Goal: Task Accomplishment & Management: Manage account settings

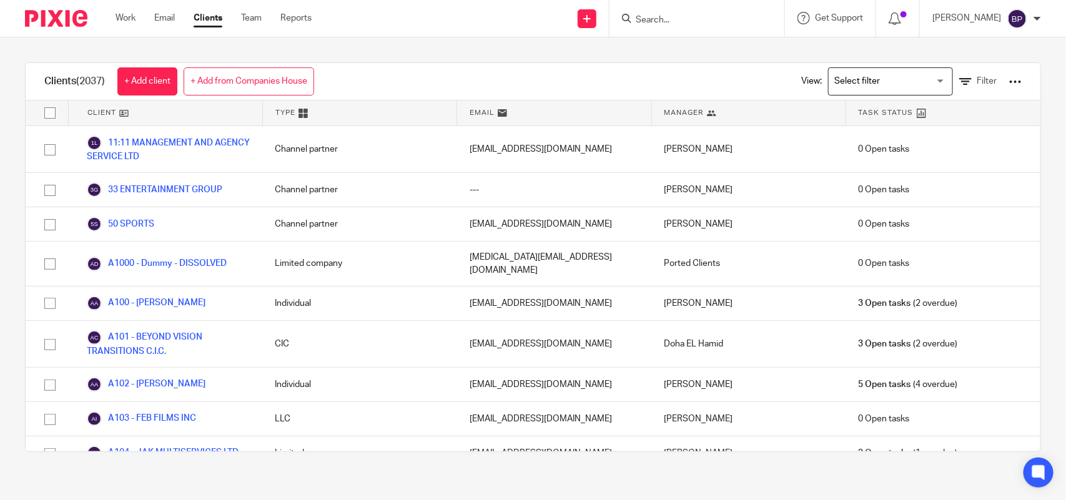
drag, startPoint x: 644, startPoint y: 54, endPoint x: 663, endPoint y: 59, distance: 19.0
click at [644, 54] on div "Clients (2037) + Add client + Add from Companies House View: Loading... Filter …" at bounding box center [533, 257] width 1066 height 440
click at [559, 47] on div "Clients (2037) + Add client + Add from Companies House View: Loading... Filter …" at bounding box center [533, 257] width 1066 height 440
click at [139, 500] on main "Clients (2037) + Add client + Add from Companies House View: Loading... Filter …" at bounding box center [533, 250] width 1066 height 500
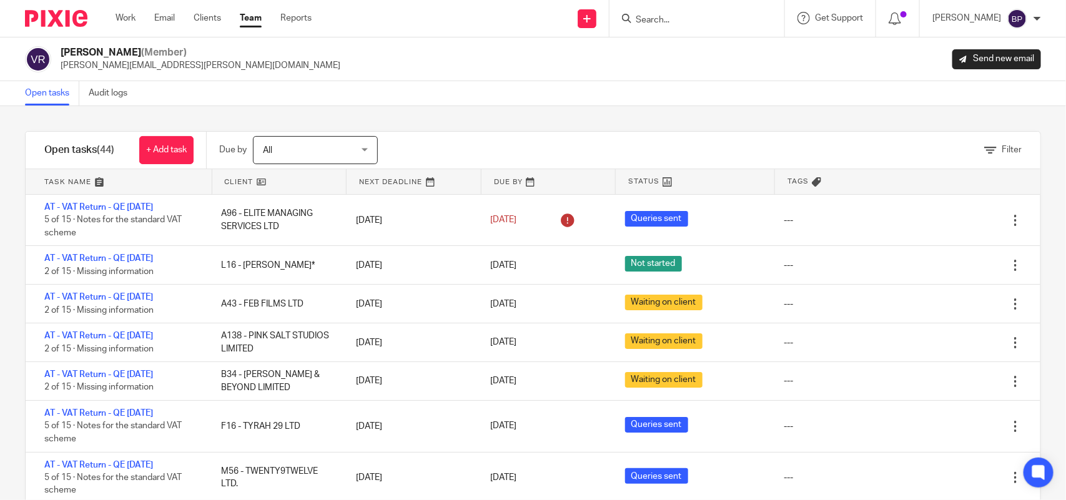
click at [620, 132] on div "Filter" at bounding box center [724, 150] width 631 height 37
click at [720, 85] on div "Open tasks Audit logs" at bounding box center [533, 93] width 1066 height 25
click at [681, 92] on div "Open tasks Audit logs" at bounding box center [533, 93] width 1066 height 25
click at [241, 95] on div "Open tasks Audit logs" at bounding box center [533, 93] width 1066 height 25
click at [51, 94] on link "Open tasks" at bounding box center [52, 93] width 54 height 24
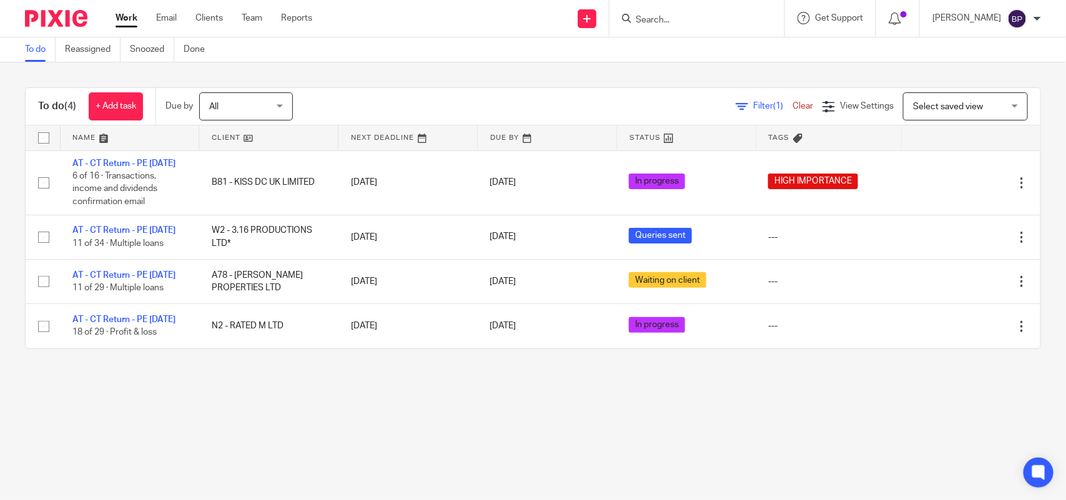
click at [31, 56] on link "To do" at bounding box center [40, 49] width 31 height 24
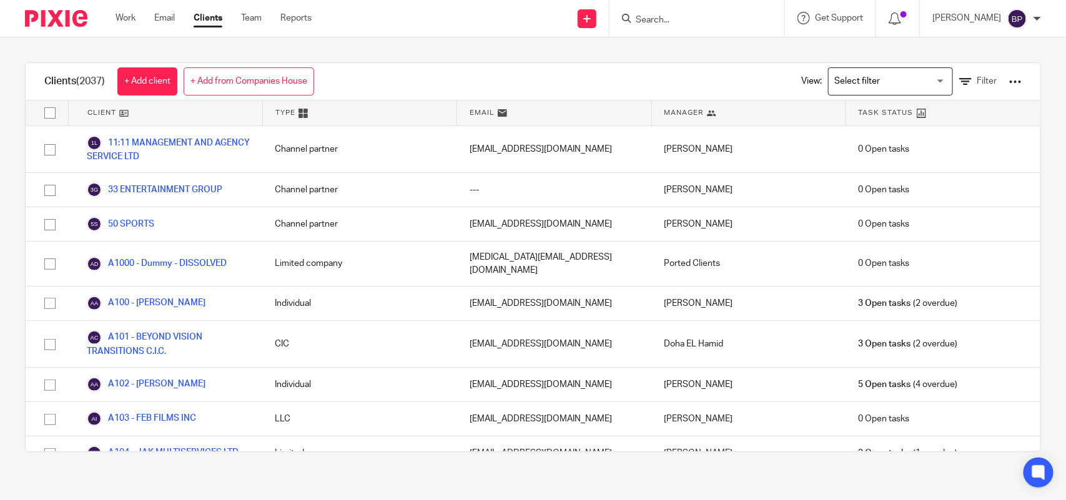
click at [679, 22] on input "Search" at bounding box center [690, 20] width 112 height 11
paste input "YB SOCIAL LTD"
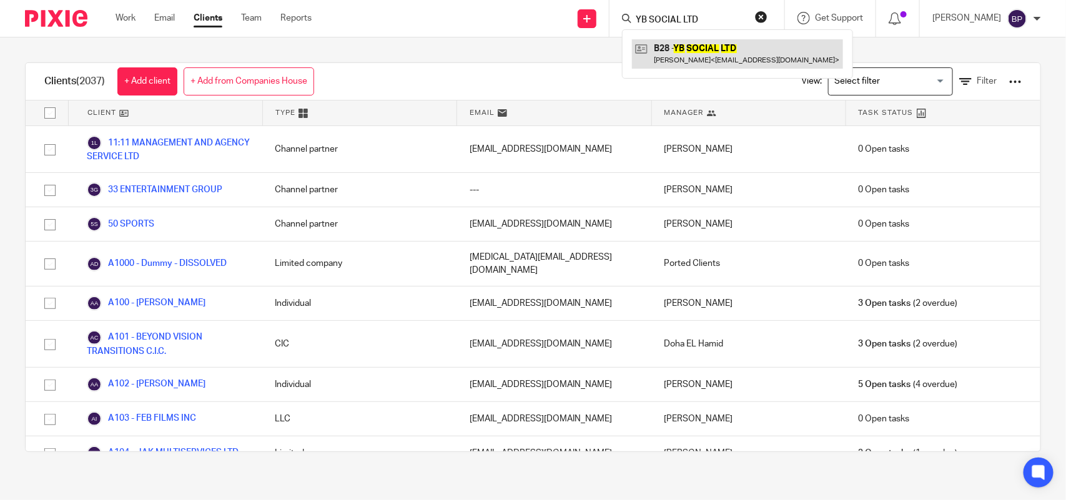
type input "YB SOCIAL LTD"
click at [706, 67] on link at bounding box center [737, 53] width 211 height 29
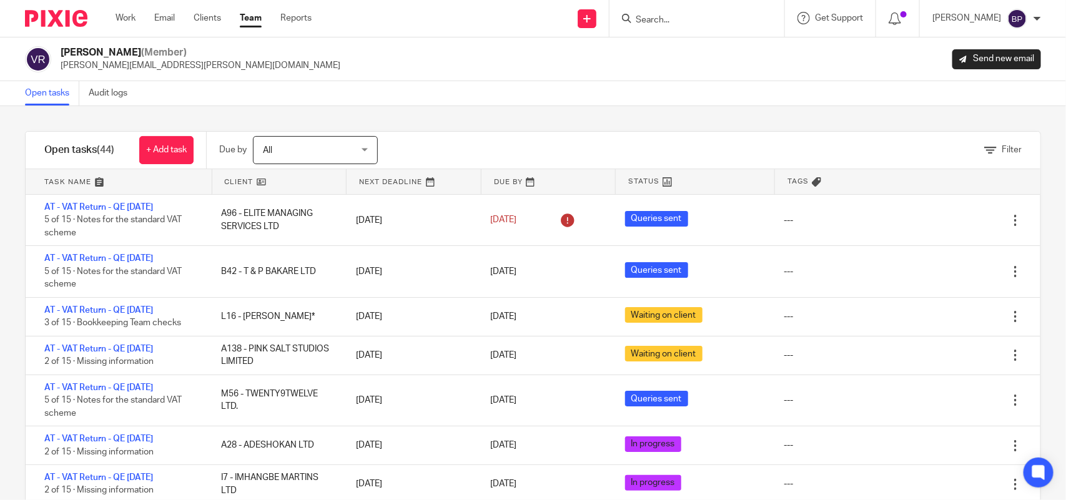
click at [62, 94] on link "Open tasks" at bounding box center [52, 93] width 54 height 24
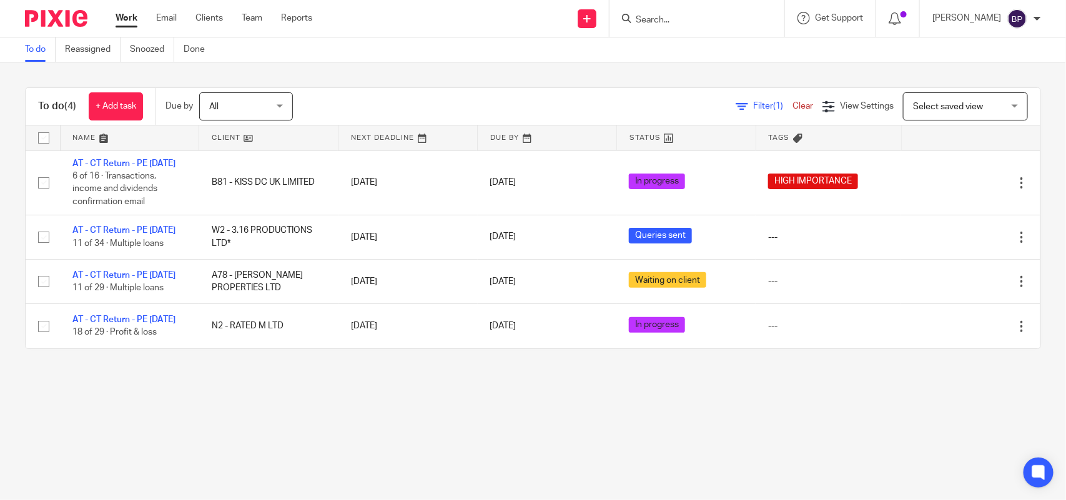
click at [636, 442] on main "To do Reassigned Snoozed Done To do (4) + Add task Due by All All [DATE] [DATE]…" at bounding box center [533, 250] width 1066 height 500
click at [665, 75] on div "To do (4) + Add task Due by All All [DATE] [DATE] This week Next week This mont…" at bounding box center [533, 218] width 1066 height 312
drag, startPoint x: 31, startPoint y: 51, endPoint x: 214, endPoint y: 113, distance: 193.1
click at [31, 51] on link "To do" at bounding box center [40, 49] width 31 height 24
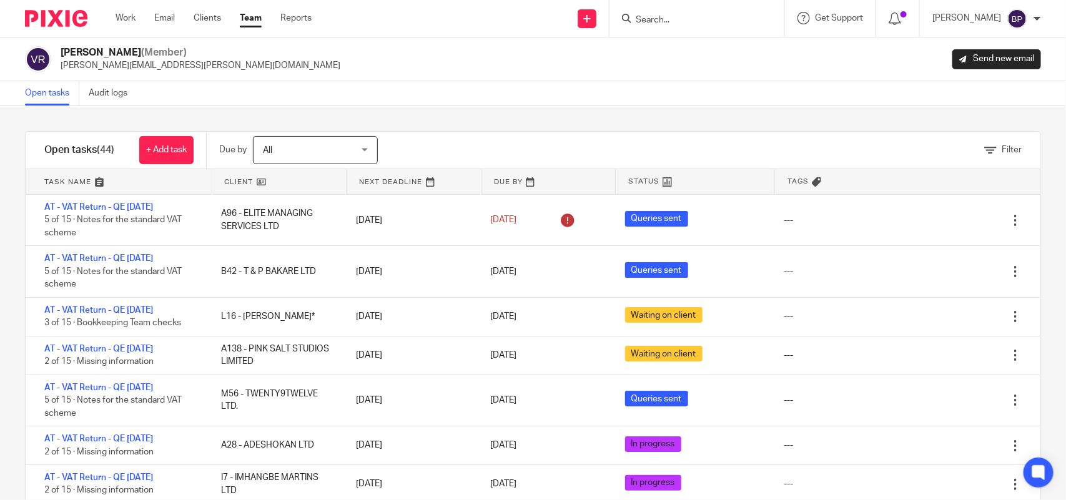
click at [495, 122] on div "Filter tasks Only show tasks matching all of these conditions 1 Client name Is …" at bounding box center [533, 303] width 1066 height 394
click at [187, 76] on div "Vipul Rawal (Member) vipul.rawal@confiancebizsol.com Send new email" at bounding box center [533, 59] width 1066 height 44
click at [45, 94] on link "Open tasks" at bounding box center [52, 93] width 54 height 24
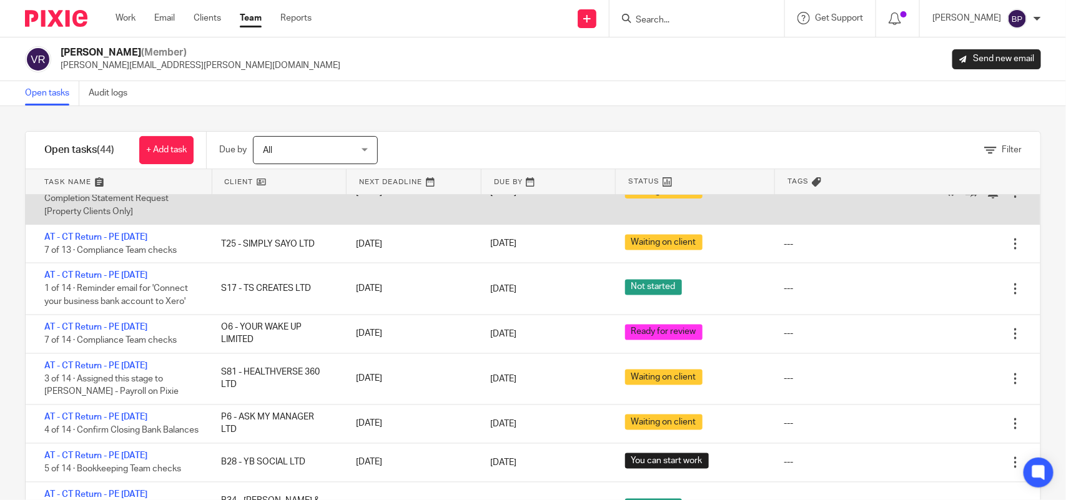
scroll to position [1015, 0]
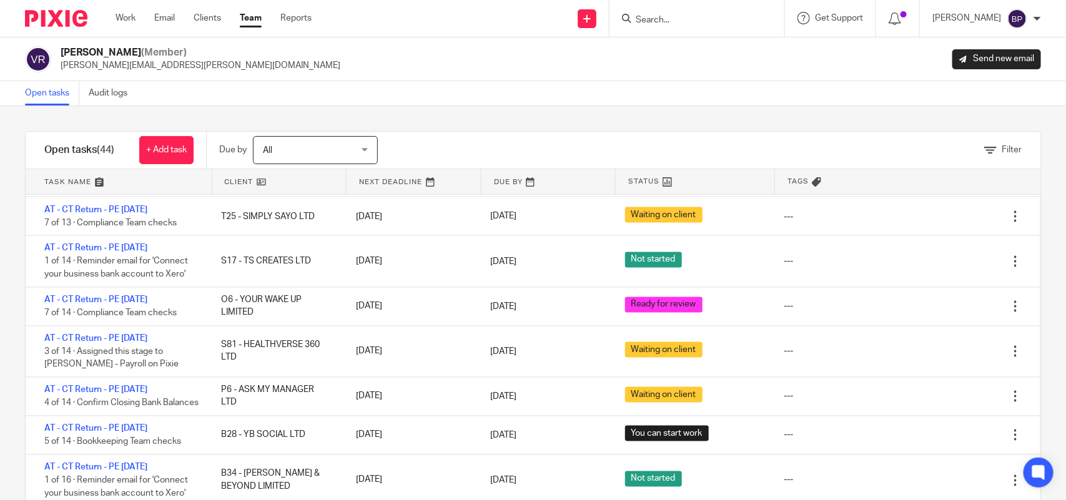
click at [41, 92] on link "Open tasks" at bounding box center [52, 93] width 54 height 24
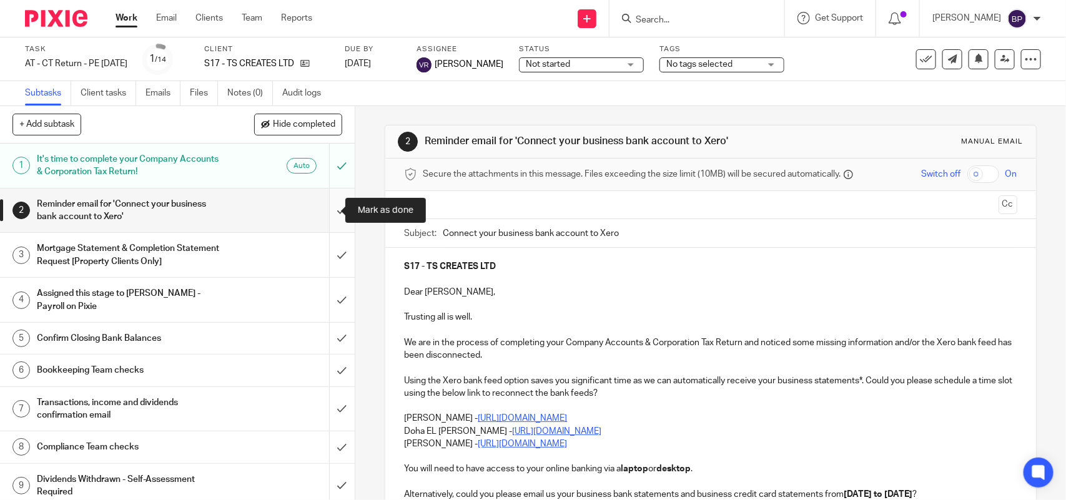
click at [322, 201] on input "submit" at bounding box center [177, 211] width 355 height 44
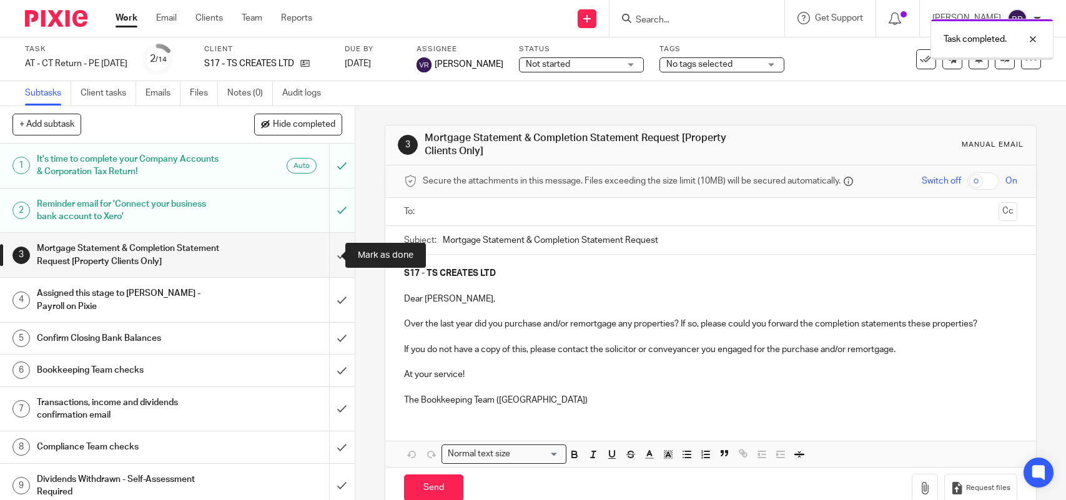
click at [327, 250] on input "submit" at bounding box center [177, 255] width 355 height 44
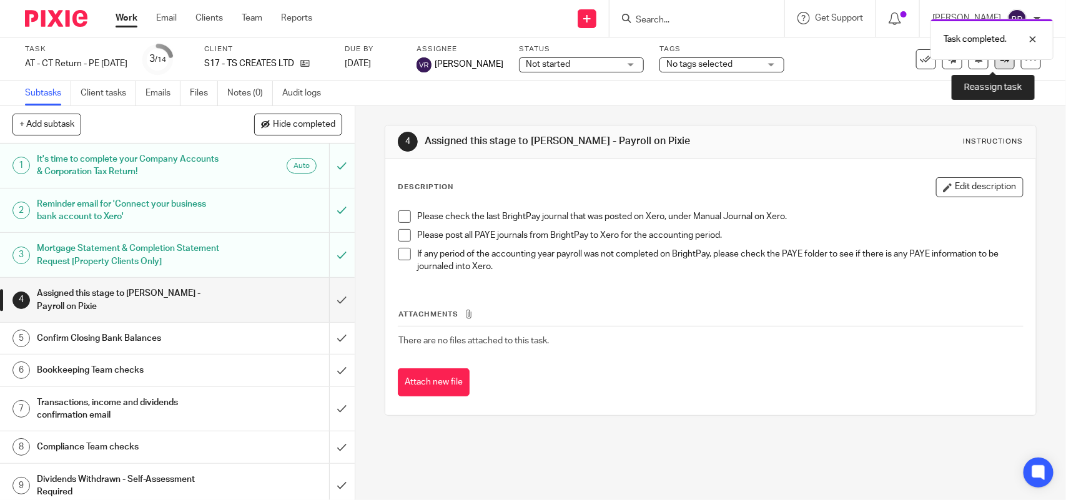
click at [1000, 61] on icon at bounding box center [1004, 58] width 9 height 9
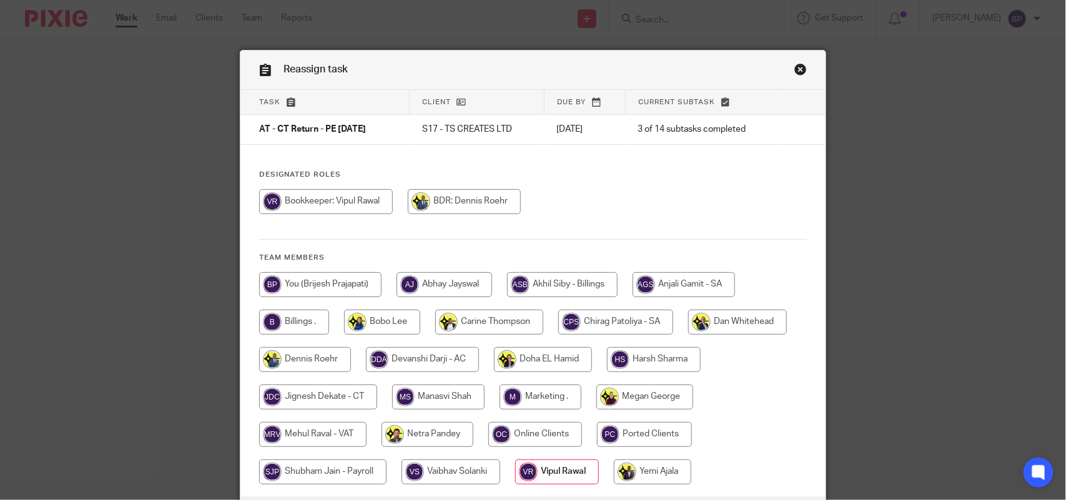
scroll to position [78, 0]
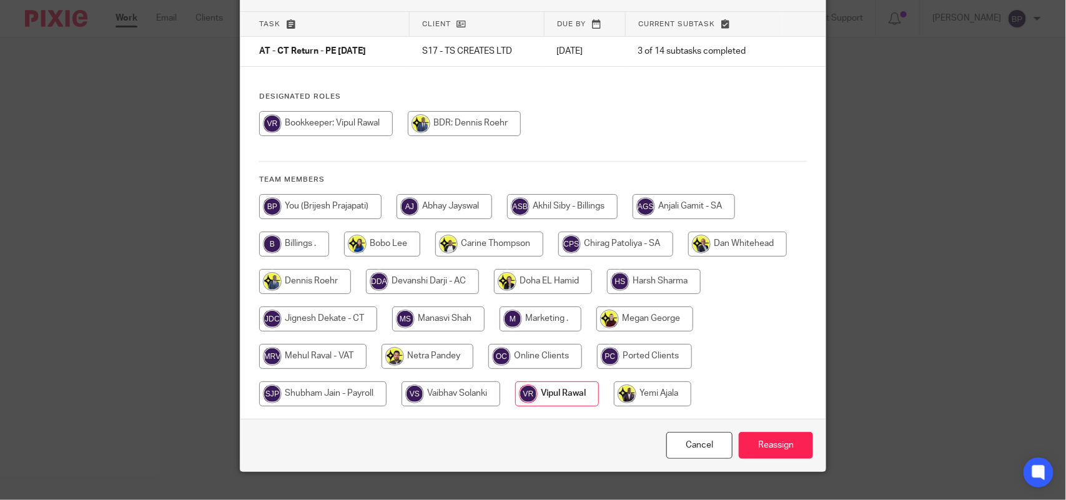
click at [335, 389] on input "radio" at bounding box center [322, 394] width 127 height 25
radio input "true"
click at [756, 448] on input "Reassign" at bounding box center [776, 445] width 74 height 27
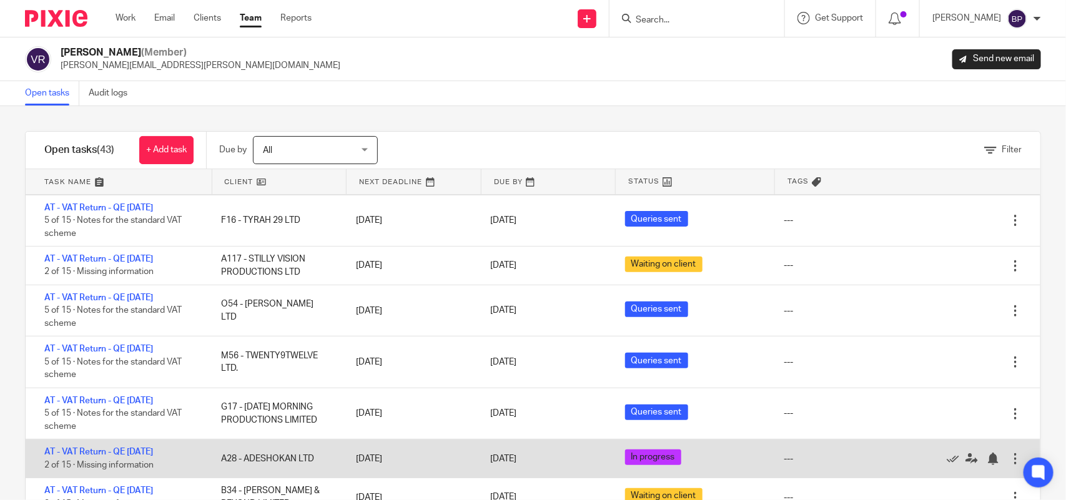
scroll to position [390, 0]
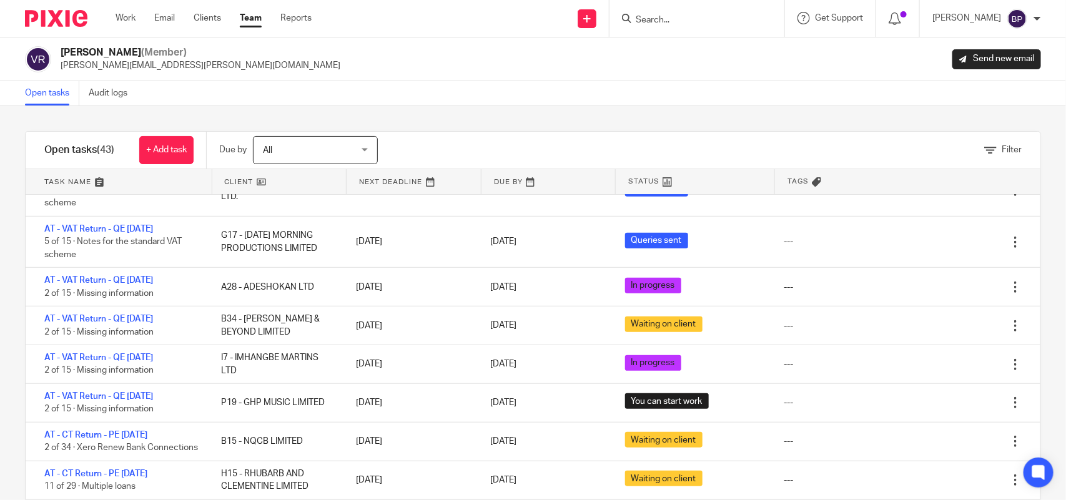
drag, startPoint x: 438, startPoint y: 86, endPoint x: 435, endPoint y: 61, distance: 25.8
click at [439, 86] on div "Open tasks Audit logs" at bounding box center [533, 93] width 1066 height 25
click at [470, 78] on div "Vipul Rawal (Member) vipul.rawal@confiancebizsol.com Send new email" at bounding box center [533, 59] width 1066 height 44
click at [545, 121] on div "Filter tasks Only show tasks matching all of these conditions 1 Client name Is …" at bounding box center [533, 303] width 1066 height 394
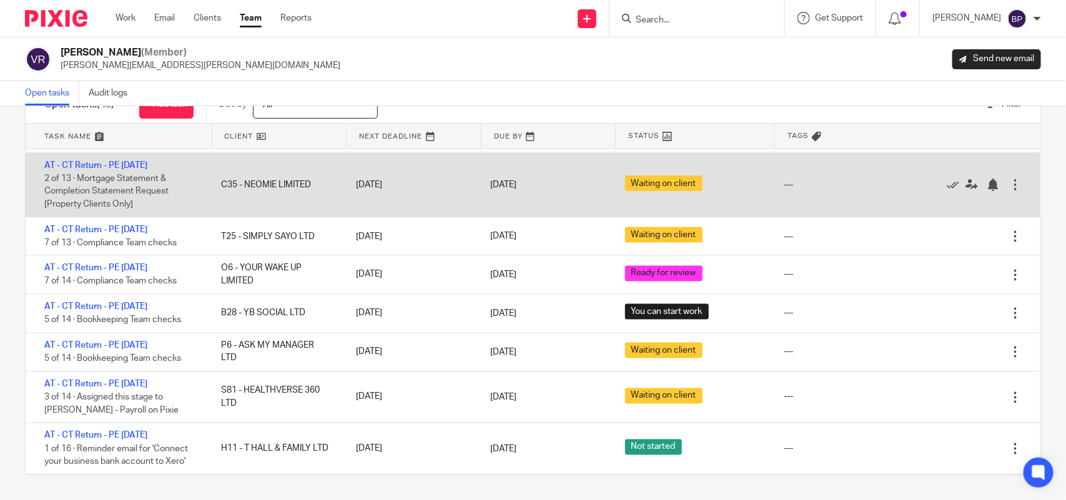
scroll to position [976, 0]
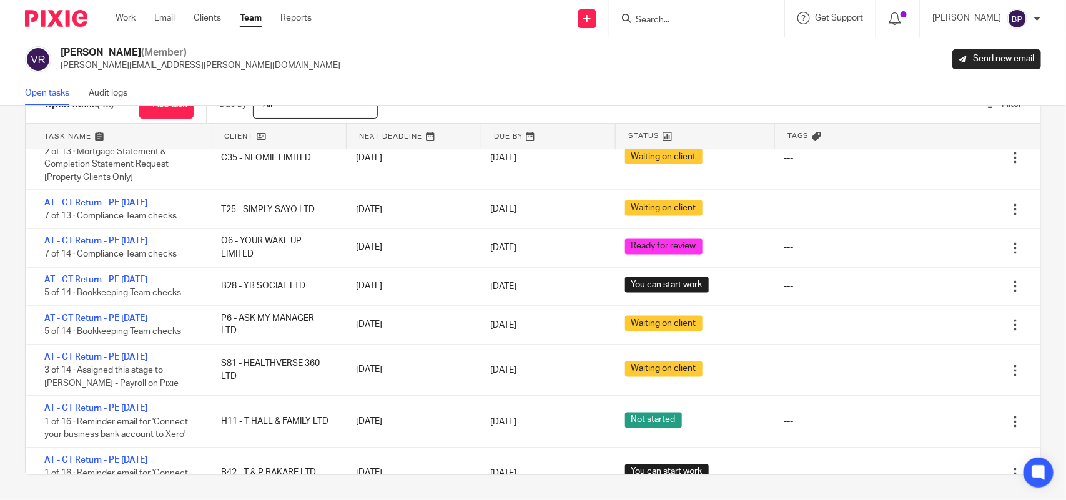
click at [64, 91] on link "Open tasks" at bounding box center [52, 93] width 54 height 24
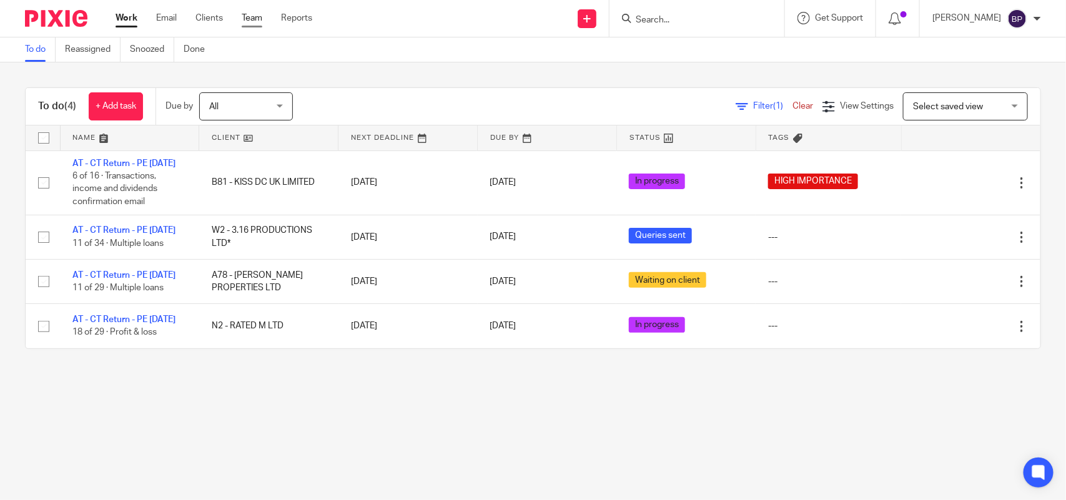
click at [258, 19] on link "Team" at bounding box center [252, 18] width 21 height 12
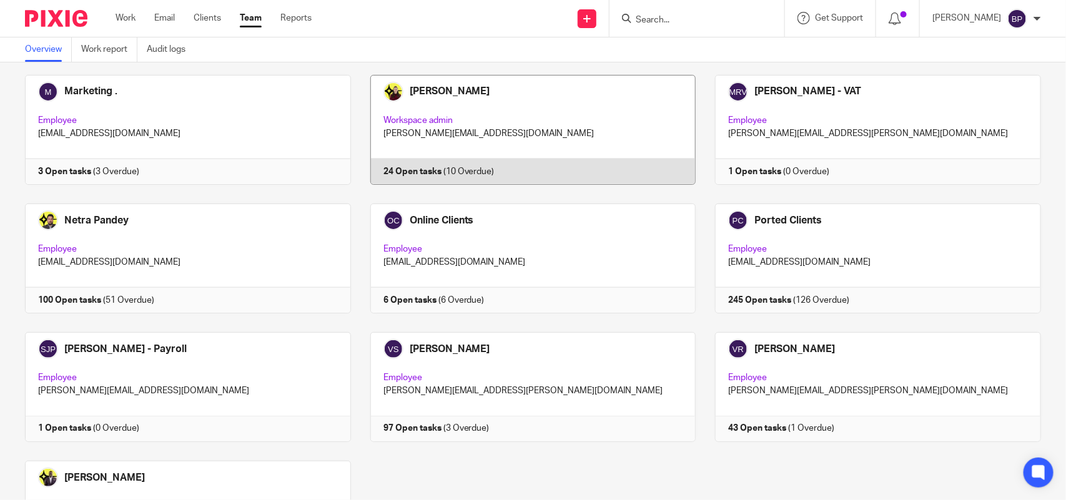
scroll to position [781, 0]
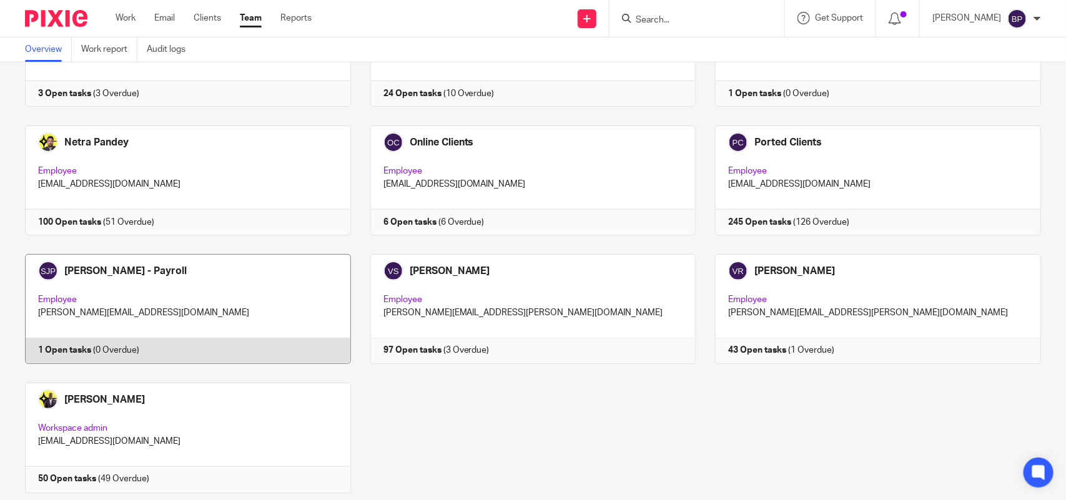
click at [247, 313] on link at bounding box center [178, 309] width 345 height 110
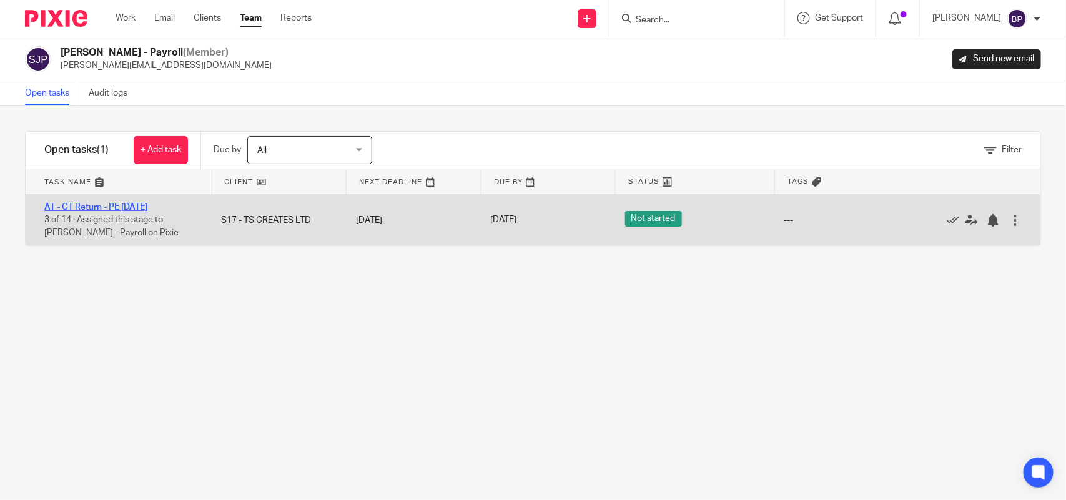
click at [147, 206] on link "AT - CT Return - PE [DATE]" at bounding box center [95, 207] width 103 height 9
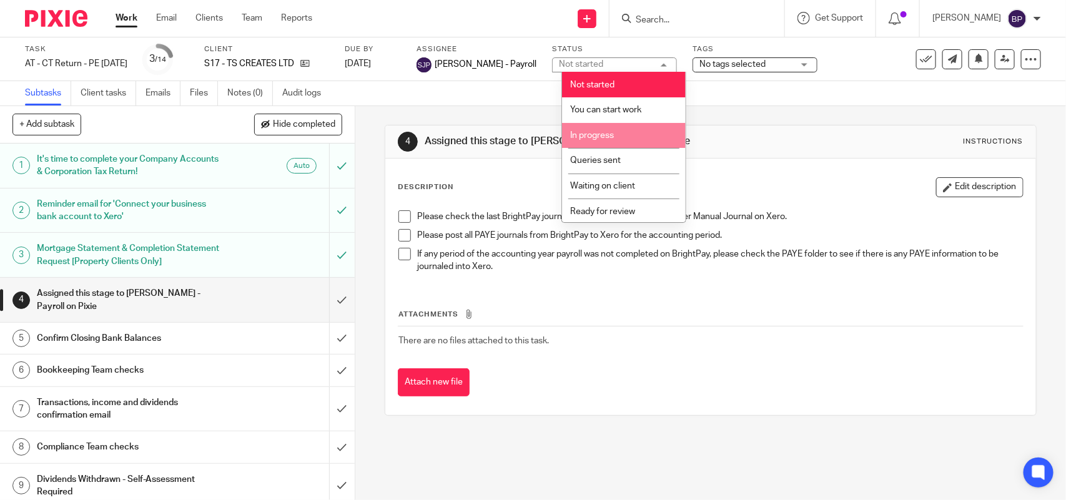
scroll to position [51, 0]
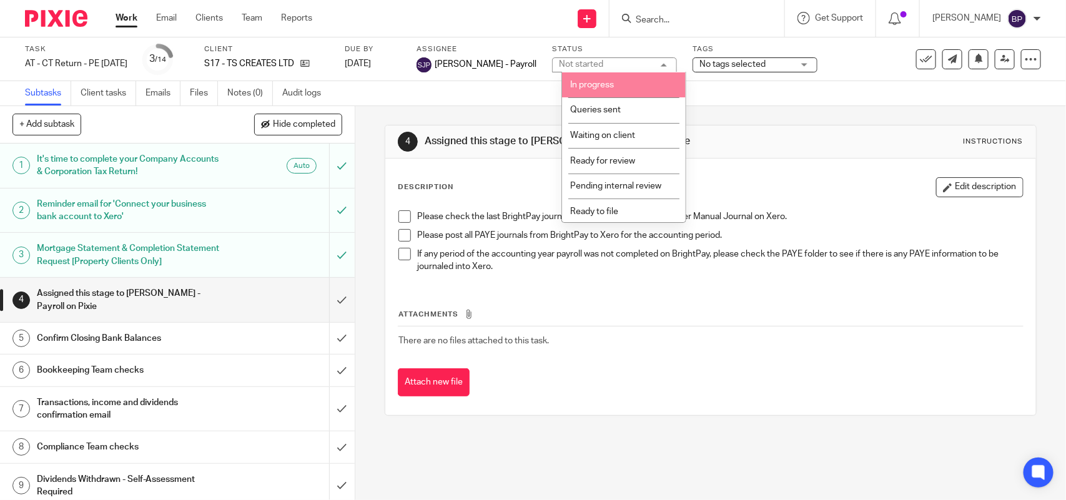
click at [631, 82] on li "In progress" at bounding box center [624, 85] width 124 height 26
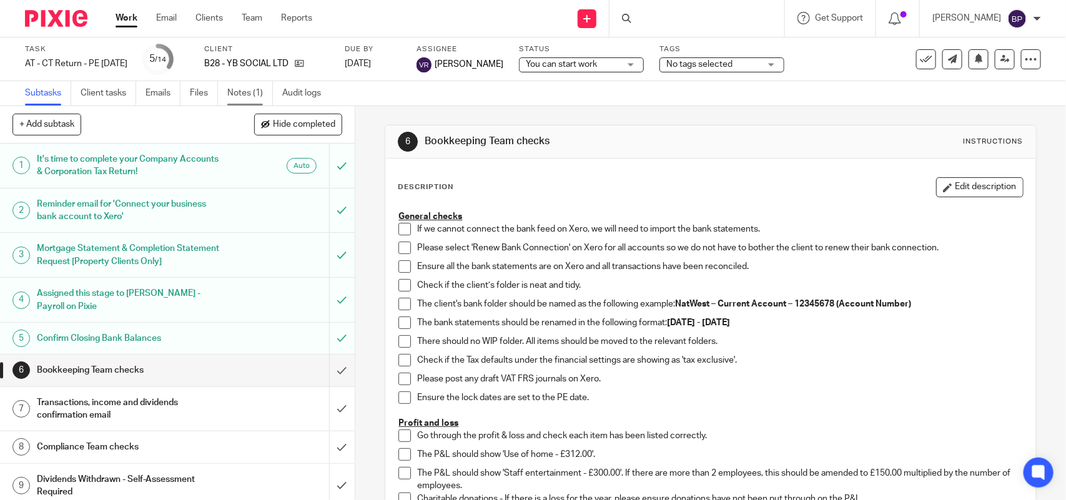
click at [242, 91] on link "Notes (1)" at bounding box center [250, 93] width 46 height 24
click at [398, 229] on span at bounding box center [404, 229] width 12 height 12
click at [400, 240] on li "If we cannot connect the bank feed on Xero, we will need to import the bank sta…" at bounding box center [710, 232] width 624 height 19
click at [401, 245] on span at bounding box center [404, 248] width 12 height 12
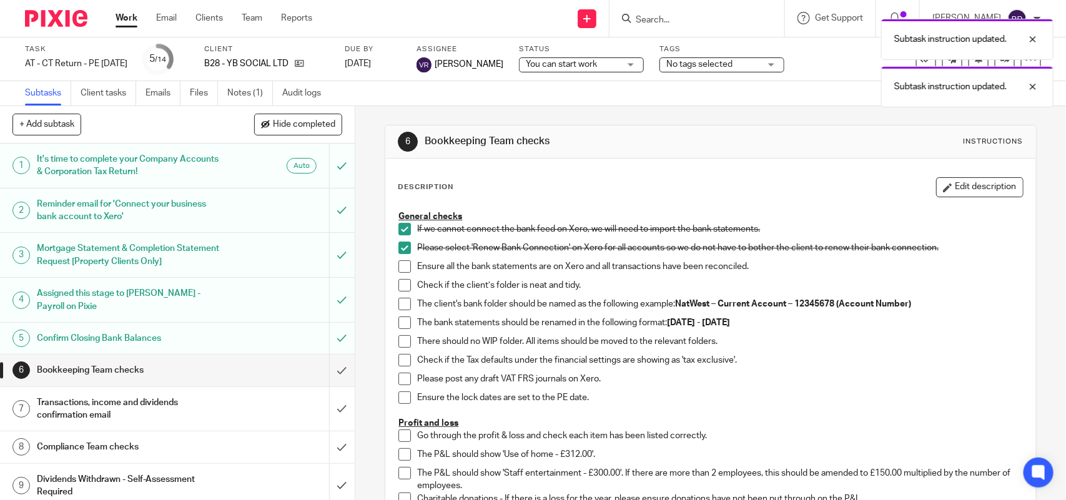
click at [400, 261] on span at bounding box center [404, 266] width 12 height 12
click at [398, 283] on span at bounding box center [404, 285] width 12 height 12
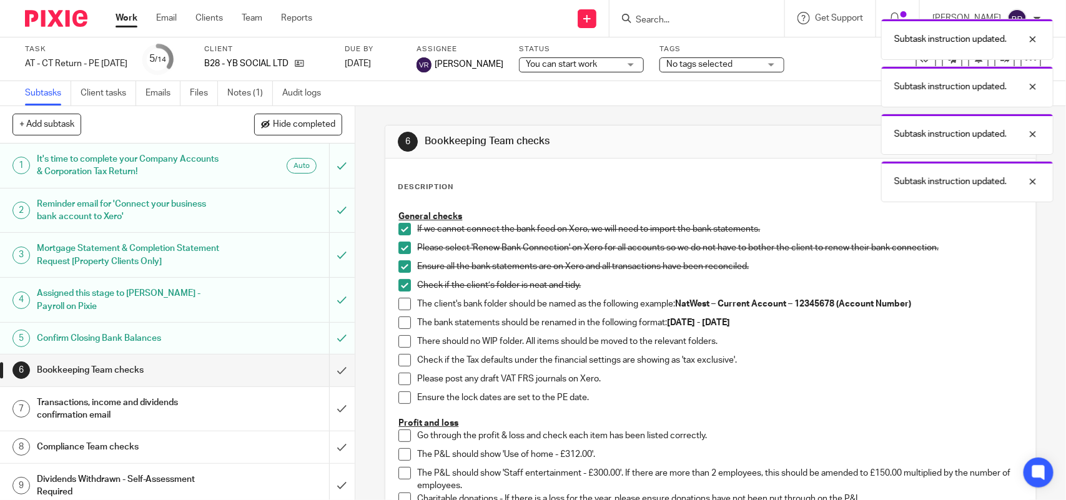
click at [401, 306] on span at bounding box center [404, 304] width 12 height 12
click at [403, 322] on span at bounding box center [404, 323] width 12 height 12
click at [402, 350] on li "There should no WIP folder. All items should be moved to the relevant folders." at bounding box center [710, 344] width 624 height 19
click at [398, 344] on span at bounding box center [404, 341] width 12 height 12
click at [398, 360] on span at bounding box center [404, 360] width 12 height 12
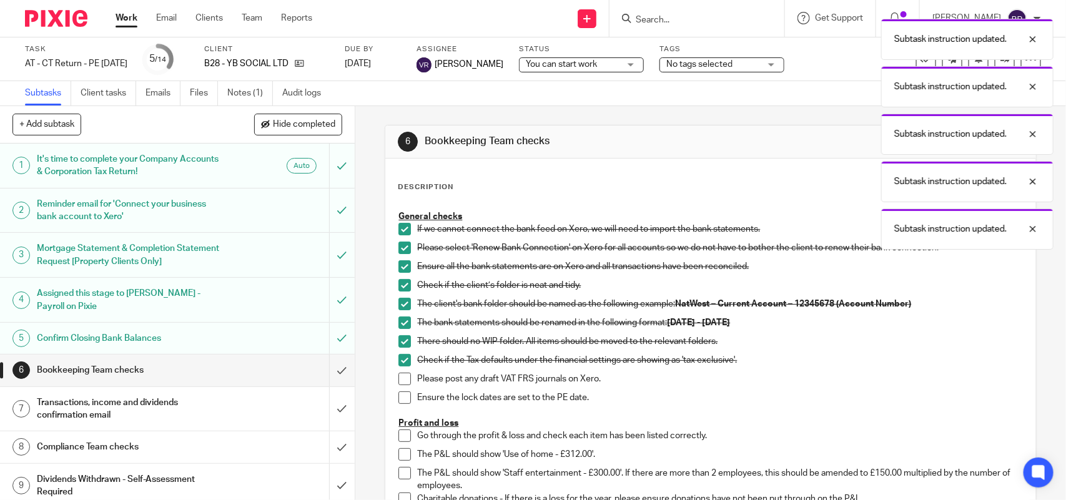
click at [400, 382] on span at bounding box center [404, 379] width 12 height 12
drag, startPoint x: 400, startPoint y: 395, endPoint x: 428, endPoint y: 333, distance: 67.7
click at [401, 395] on span at bounding box center [404, 398] width 12 height 12
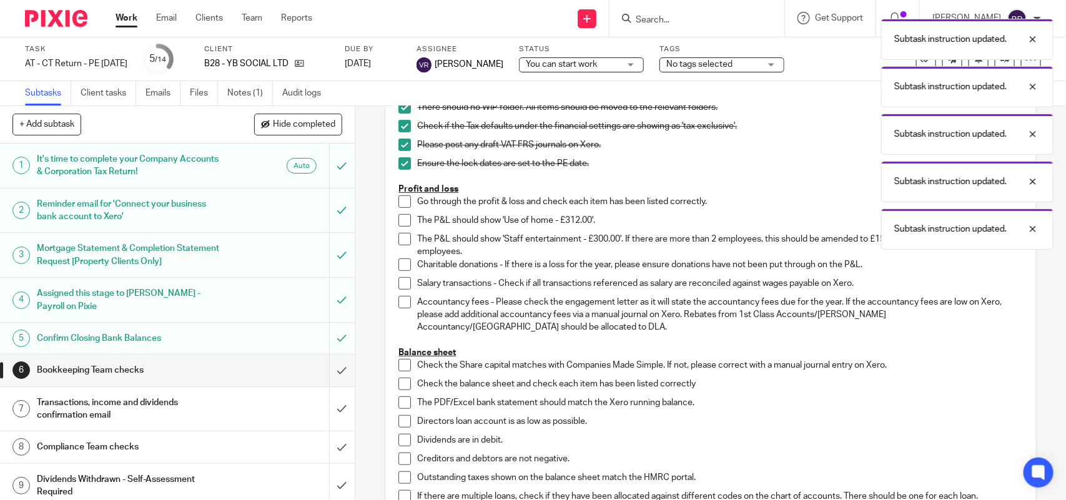
click at [398, 199] on span at bounding box center [404, 201] width 12 height 12
click at [401, 222] on span at bounding box center [404, 220] width 12 height 12
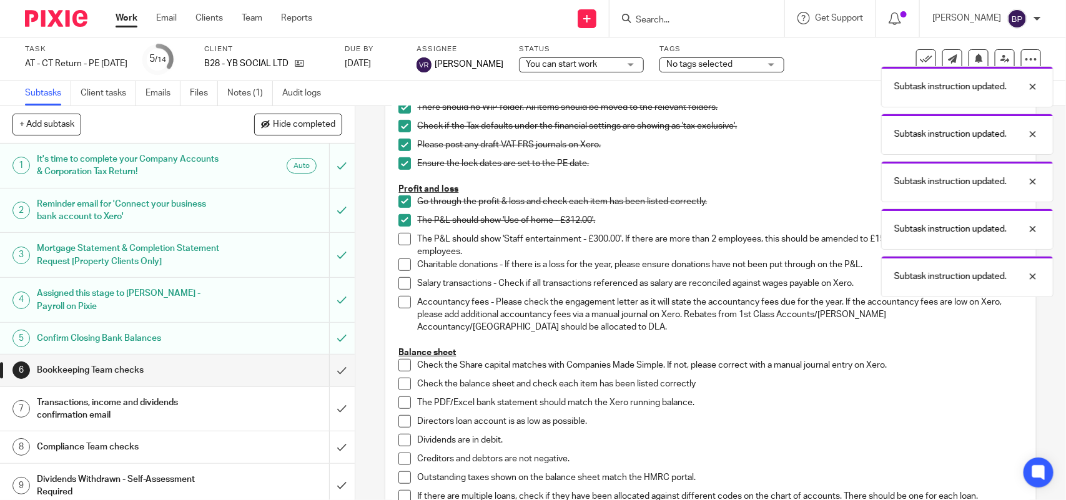
click at [402, 228] on li "The P&L should show 'Use of home - £312.00'." at bounding box center [710, 223] width 624 height 19
click at [402, 236] on span at bounding box center [404, 239] width 12 height 12
click at [401, 257] on li "The P&L should show 'Staff entertainment - £300.00'. If there are more than 2 e…" at bounding box center [710, 246] width 624 height 26
click at [401, 270] on span at bounding box center [404, 265] width 12 height 12
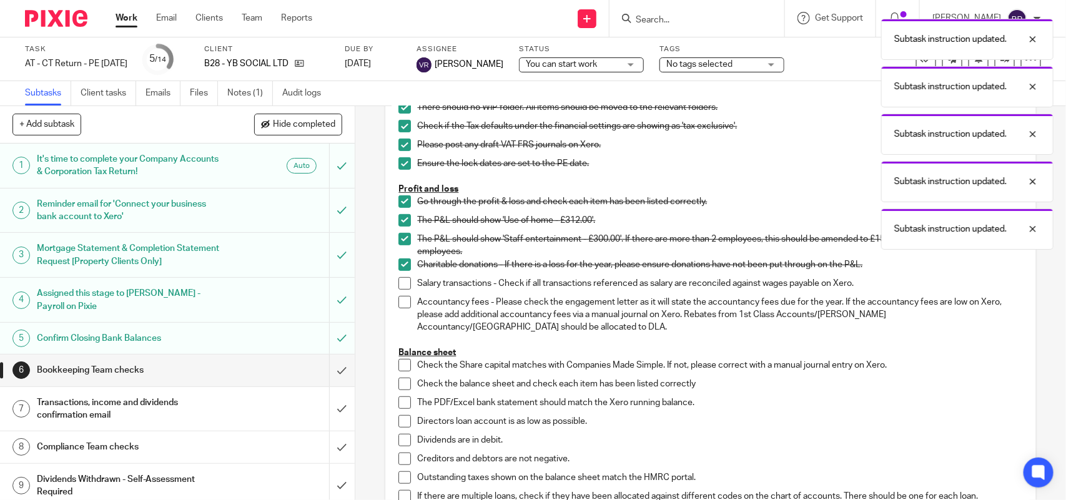
click at [398, 286] on span at bounding box center [404, 283] width 12 height 12
click at [404, 311] on li "Accountancy fees - Please check the engagement letter as it will state the acco…" at bounding box center [710, 315] width 624 height 38
click at [398, 304] on span at bounding box center [404, 302] width 12 height 12
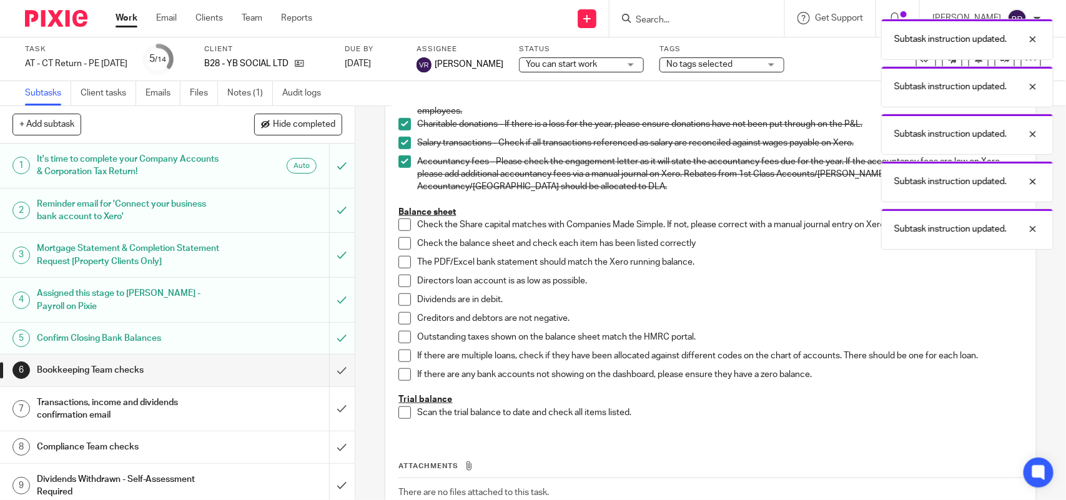
scroll to position [390, 0]
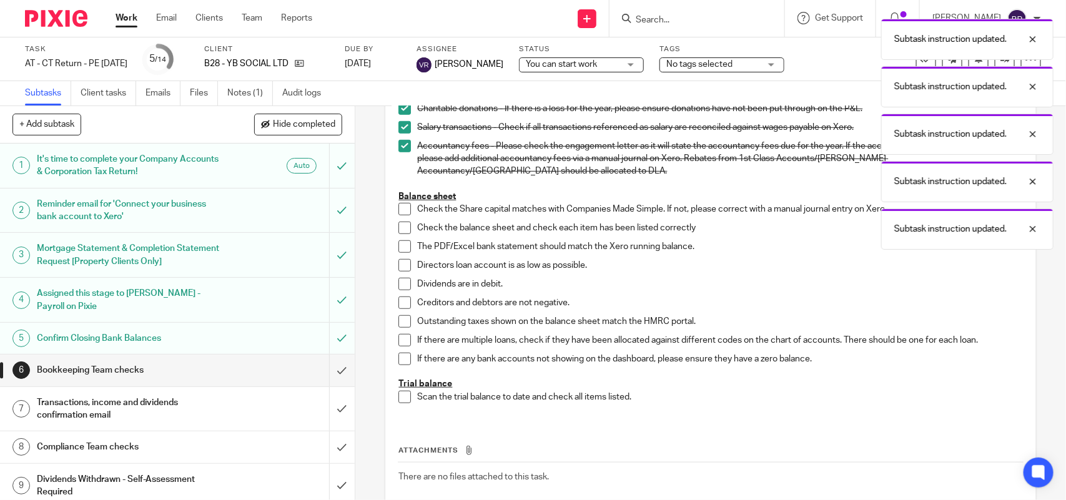
click at [403, 210] on span at bounding box center [404, 209] width 12 height 12
click at [403, 225] on span at bounding box center [404, 228] width 12 height 12
click at [401, 242] on span at bounding box center [404, 246] width 12 height 12
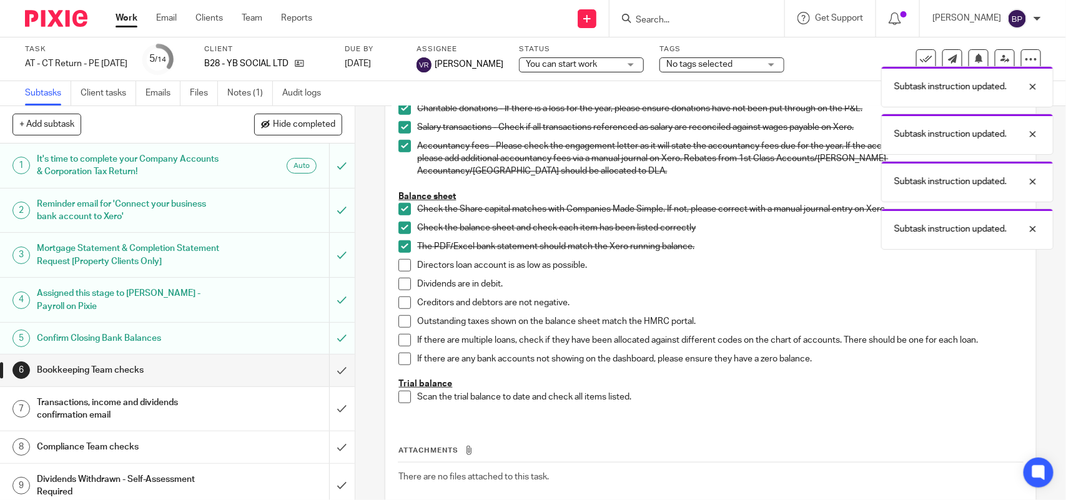
click at [402, 261] on span at bounding box center [404, 265] width 12 height 12
click at [403, 282] on span at bounding box center [404, 284] width 12 height 12
click at [398, 300] on span at bounding box center [404, 303] width 12 height 12
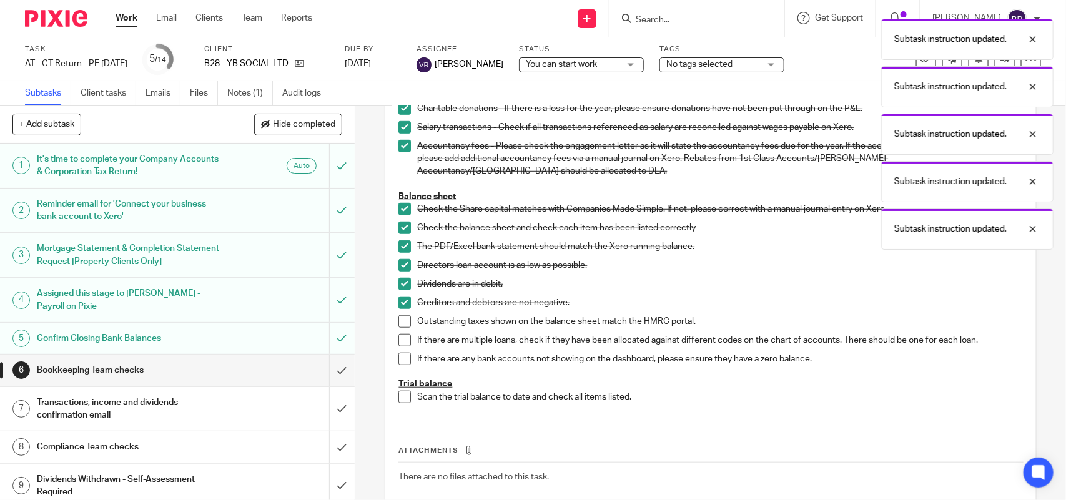
click at [400, 326] on span at bounding box center [404, 321] width 12 height 12
click at [403, 343] on span at bounding box center [404, 340] width 12 height 12
click at [404, 363] on span at bounding box center [404, 359] width 12 height 12
click at [400, 398] on span at bounding box center [404, 397] width 12 height 12
drag, startPoint x: 323, startPoint y: 370, endPoint x: 251, endPoint y: 276, distance: 118.0
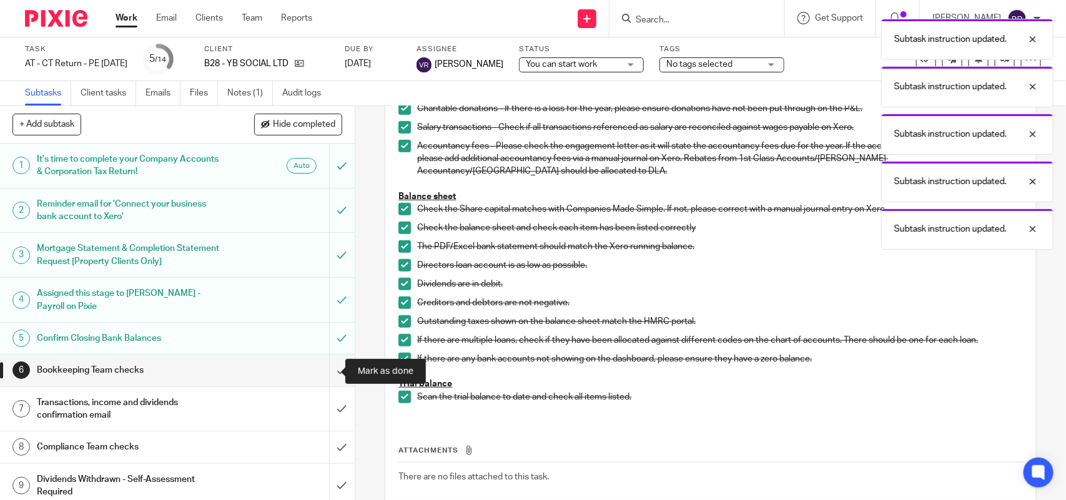
click at [323, 369] on input "submit" at bounding box center [177, 370] width 355 height 31
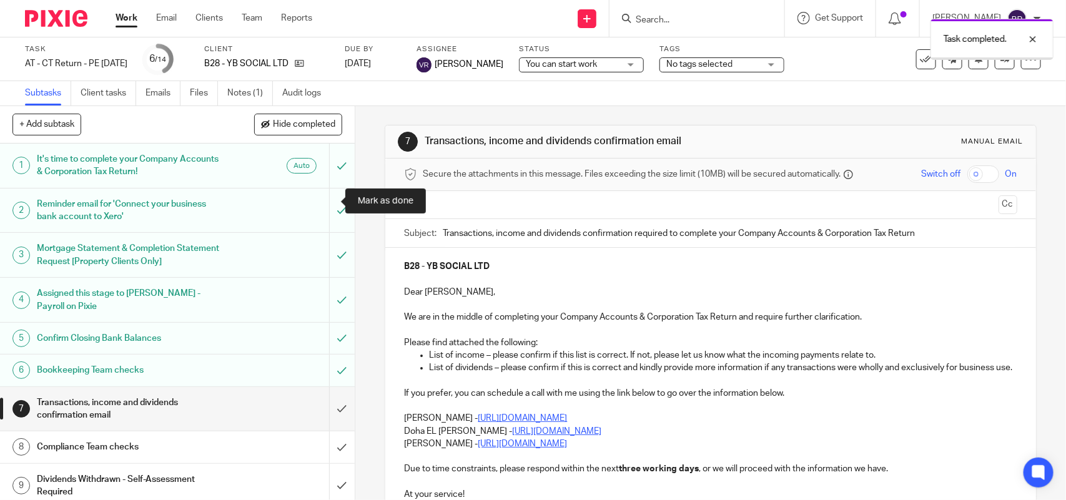
click at [325, 387] on input "submit" at bounding box center [177, 409] width 355 height 44
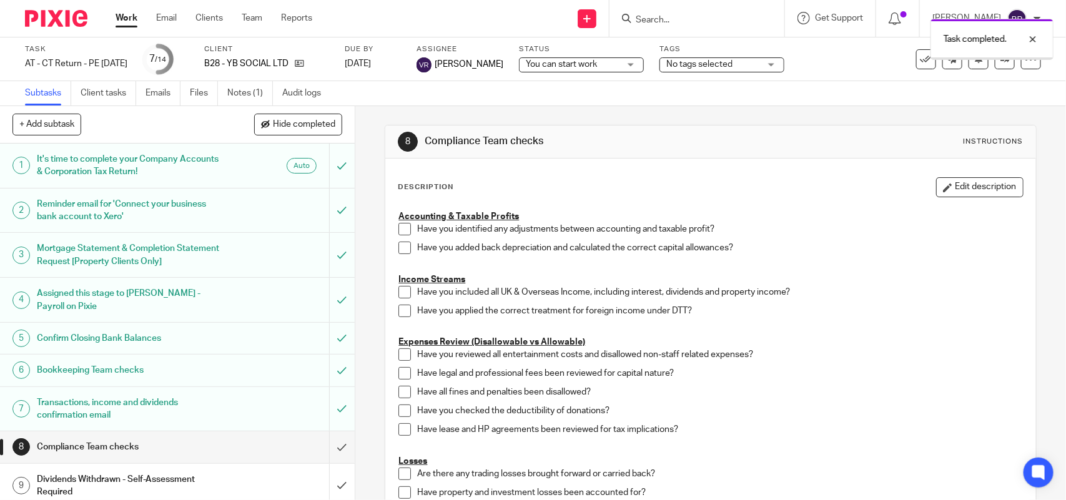
click at [572, 61] on span "You can start work" at bounding box center [561, 64] width 71 height 9
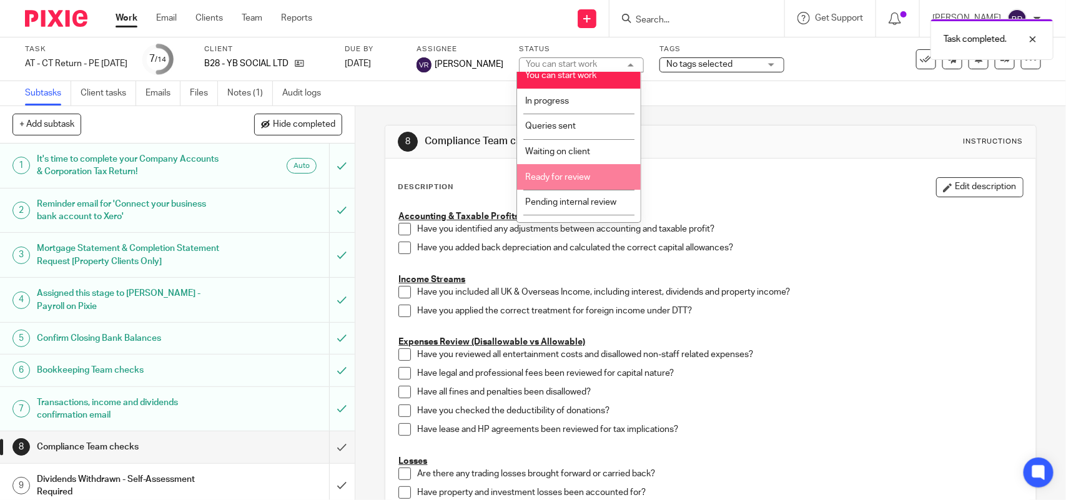
scroll to position [51, 0]
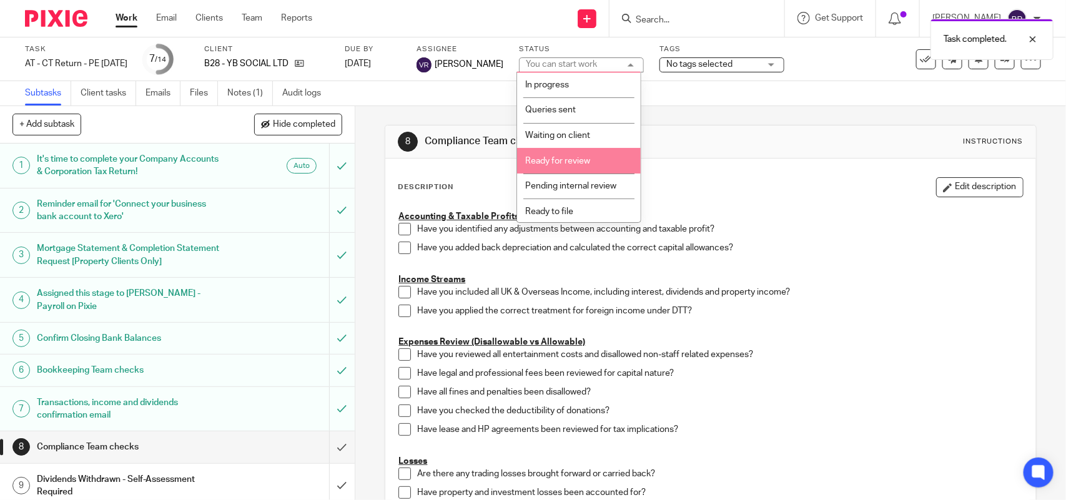
click at [598, 154] on li "Ready for review" at bounding box center [579, 161] width 124 height 26
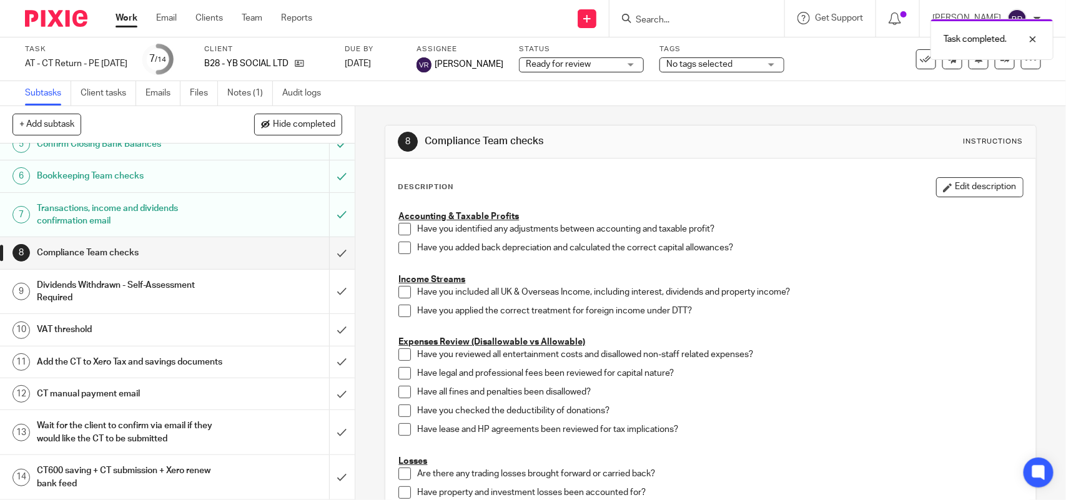
scroll to position [0, 0]
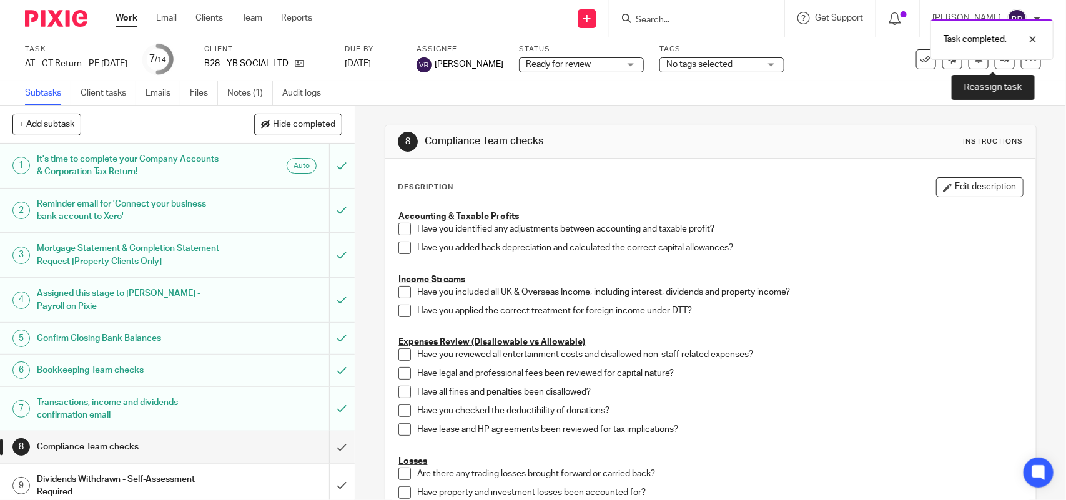
drag, startPoint x: 998, startPoint y: 66, endPoint x: 635, endPoint y: 85, distance: 363.4
click at [997, 66] on link at bounding box center [1005, 59] width 20 height 20
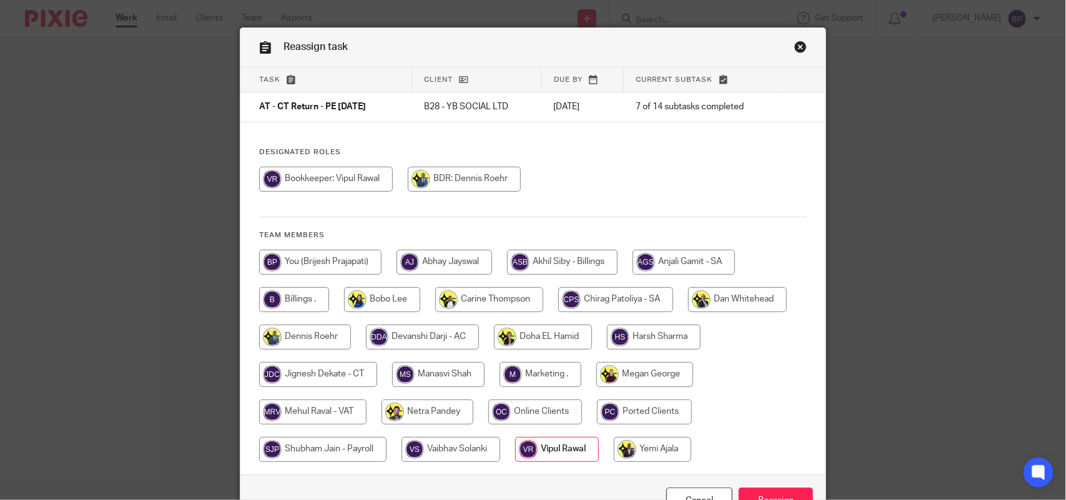
click at [323, 368] on input "radio" at bounding box center [318, 374] width 118 height 25
radio input "true"
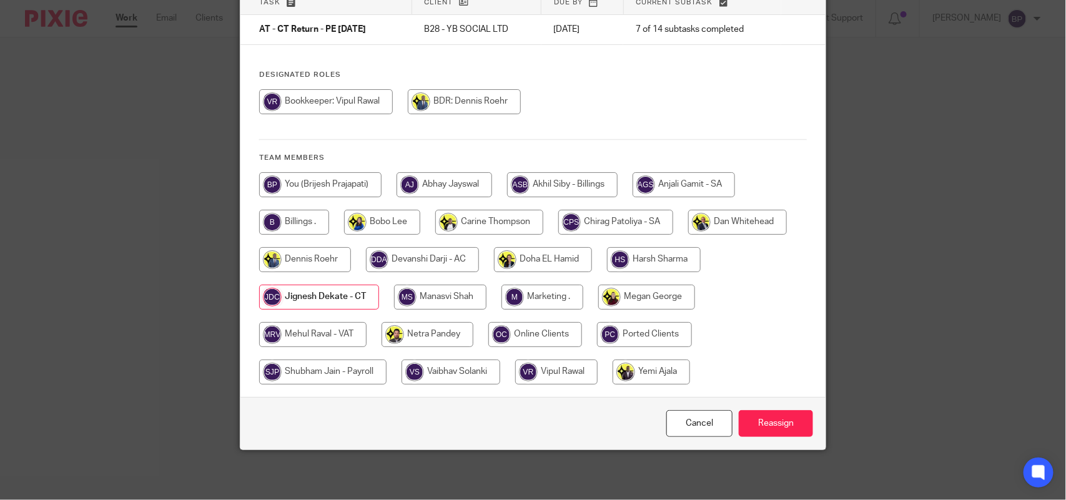
scroll to position [101, 0]
click at [763, 420] on input "Reassign" at bounding box center [776, 423] width 74 height 27
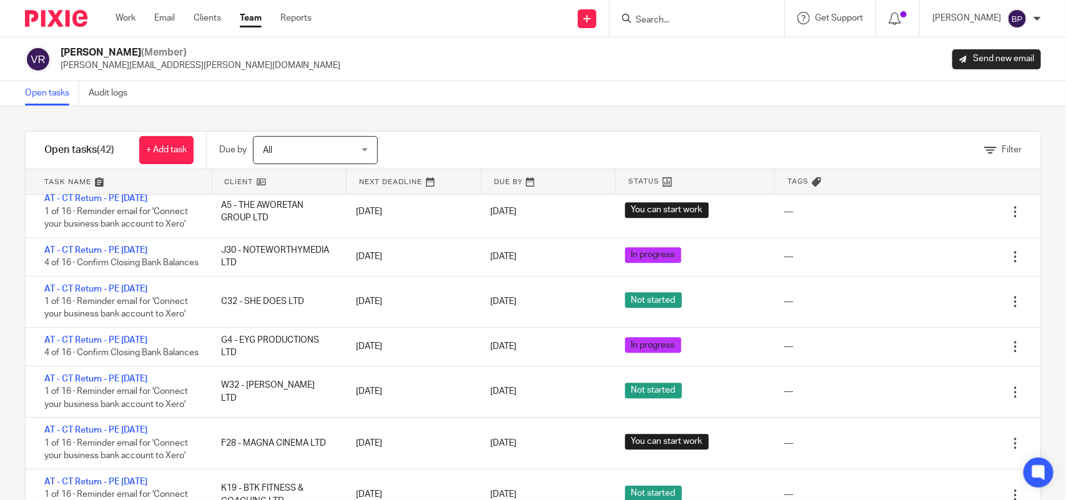
scroll to position [313, 0]
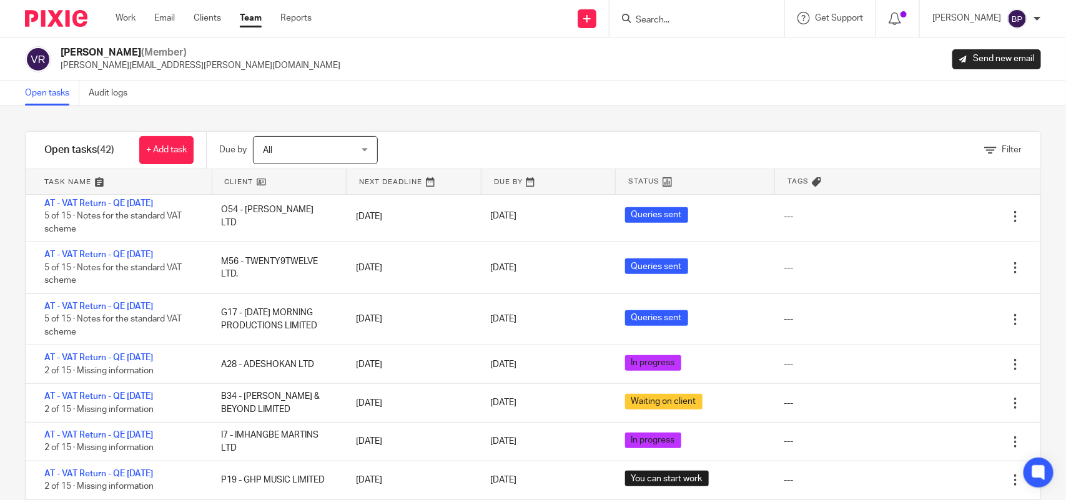
click at [662, 98] on div "Open tasks Audit logs" at bounding box center [533, 93] width 1066 height 25
click at [170, 96] on div "Open tasks Audit logs" at bounding box center [533, 93] width 1066 height 25
drag, startPoint x: 197, startPoint y: 92, endPoint x: 204, endPoint y: 91, distance: 7.0
click at [198, 91] on div "Open tasks Audit logs" at bounding box center [533, 93] width 1066 height 25
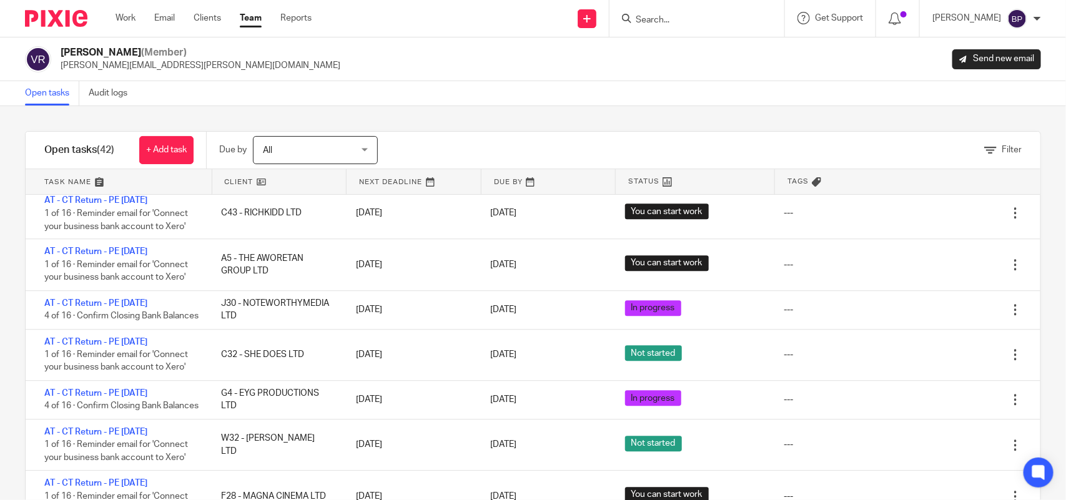
scroll to position [1640, 0]
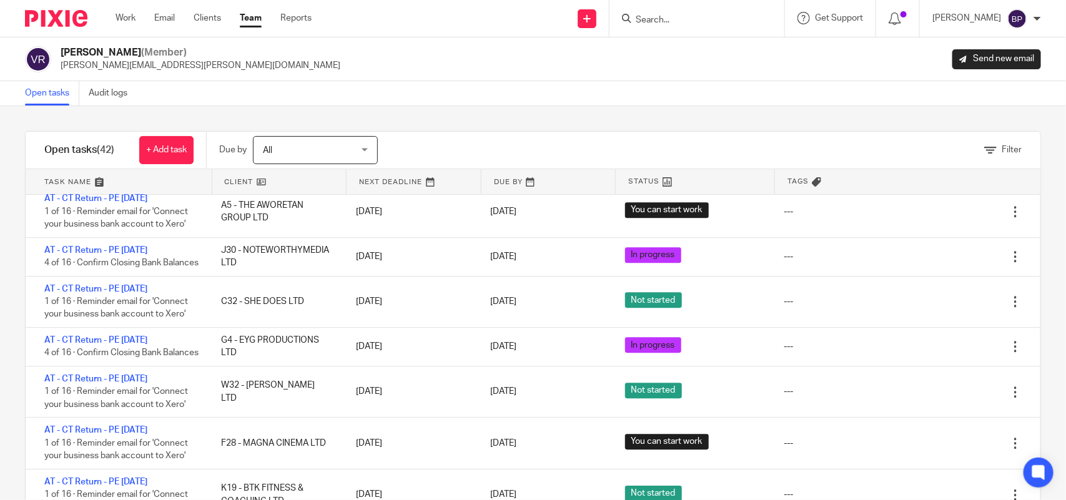
click at [606, 117] on div "Filter tasks Only show tasks matching all of these conditions 1 Client name Is …" at bounding box center [533, 303] width 1066 height 394
click at [532, 111] on div "Filter tasks Only show tasks matching all of these conditions 1 Client name Is …" at bounding box center [533, 303] width 1066 height 394
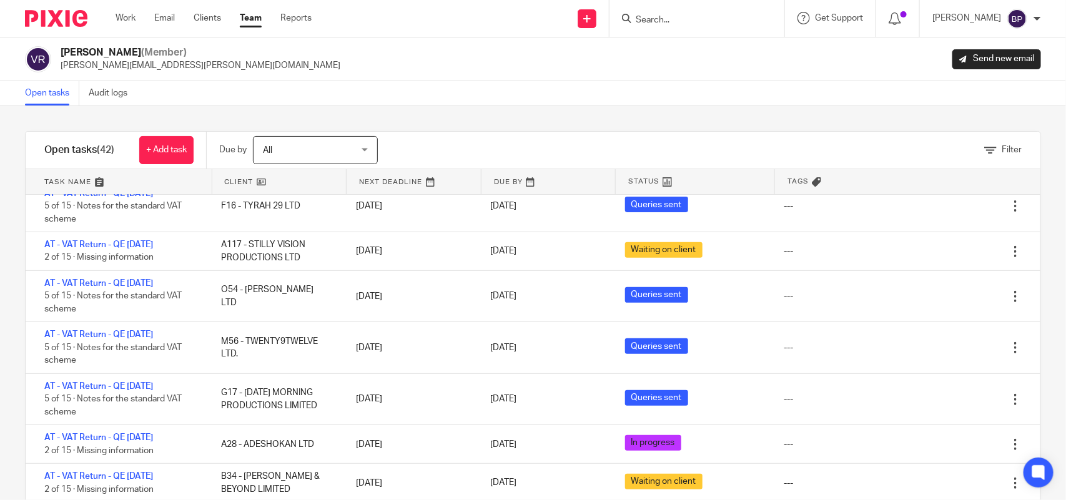
scroll to position [234, 0]
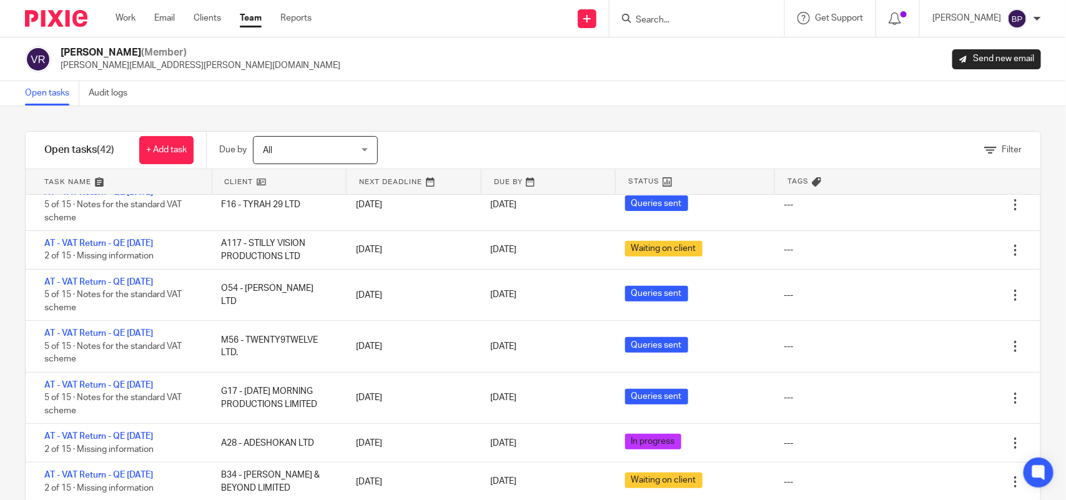
click at [668, 126] on div "Filter tasks Only show tasks matching all of these conditions 1 Client name Is …" at bounding box center [533, 303] width 1066 height 394
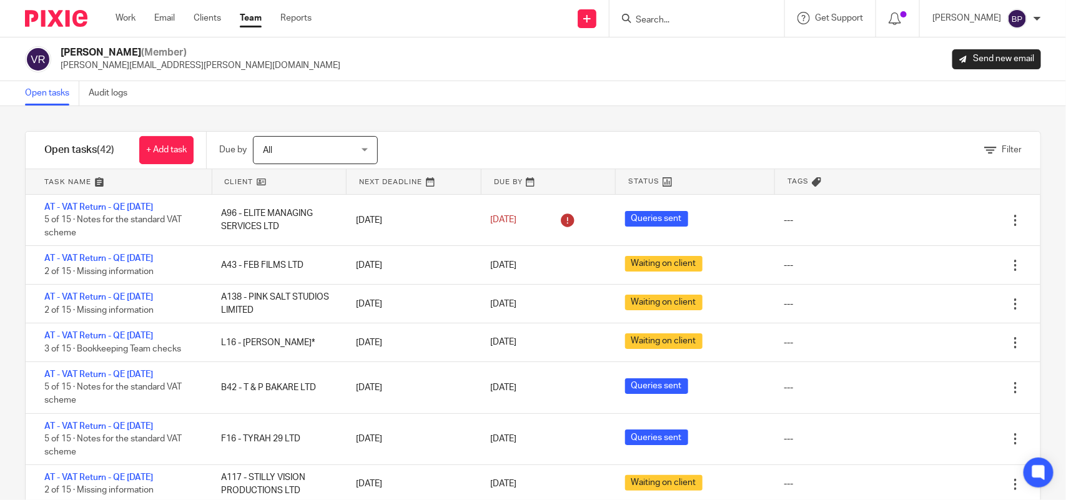
click at [254, 113] on div "Filter tasks Only show tasks matching all of these conditions 1 Client name Is …" at bounding box center [533, 303] width 1066 height 394
drag, startPoint x: 45, startPoint y: 89, endPoint x: 53, endPoint y: 86, distance: 8.7
click at [47, 88] on link "Open tasks" at bounding box center [52, 93] width 54 height 24
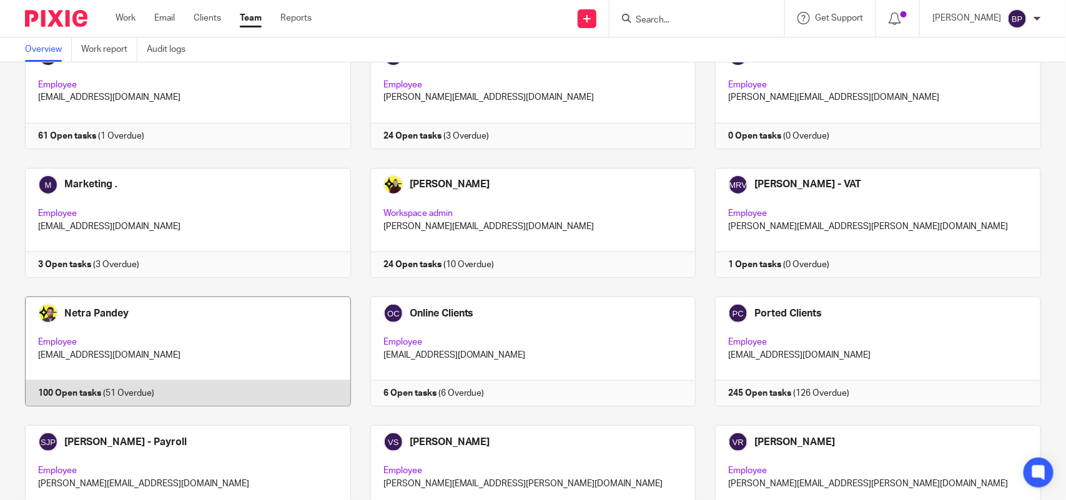
scroll to position [625, 0]
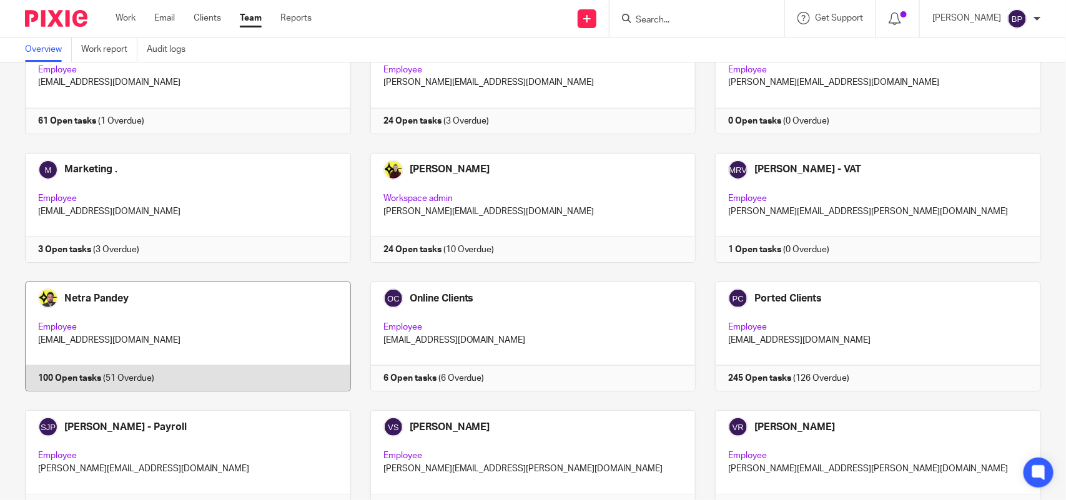
click at [222, 332] on link at bounding box center [178, 337] width 345 height 110
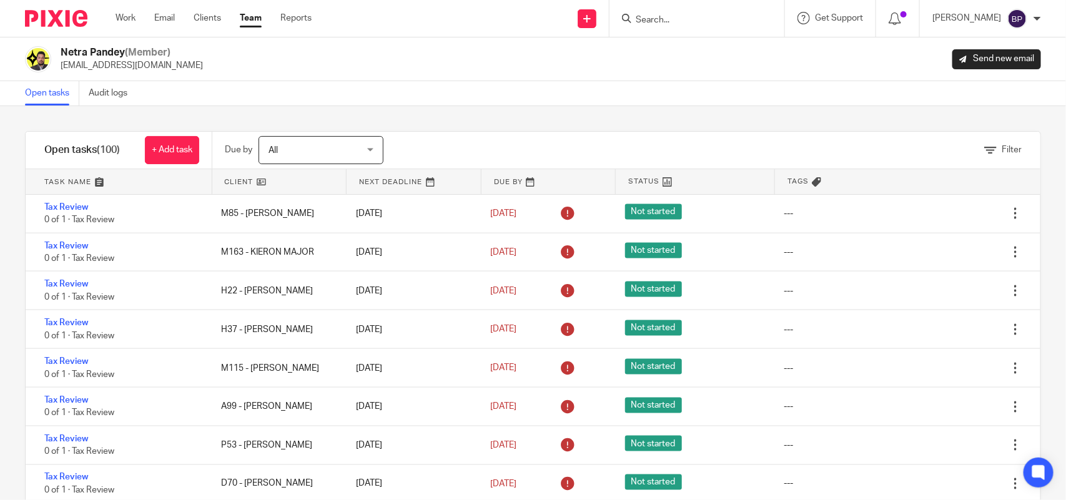
scroll to position [802, 0]
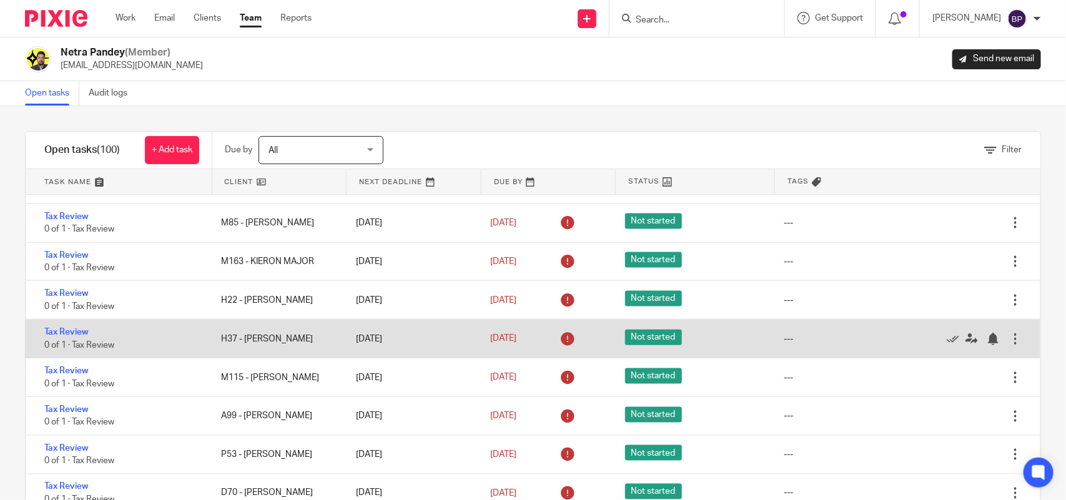
click at [78, 339] on div "Tax Review 0 of 1 · Tax Review" at bounding box center [117, 339] width 183 height 38
click at [82, 337] on link "Tax Review" at bounding box center [66, 332] width 44 height 9
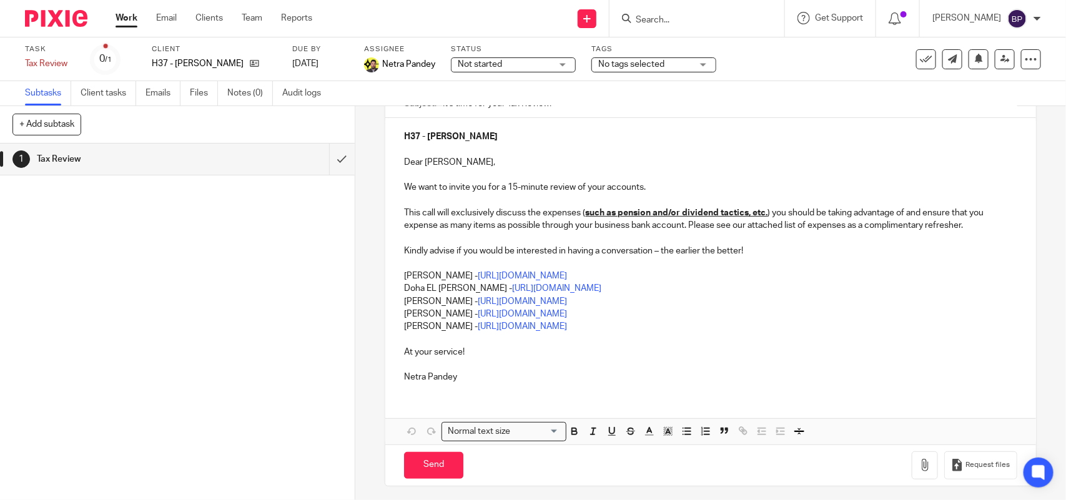
scroll to position [136, 0]
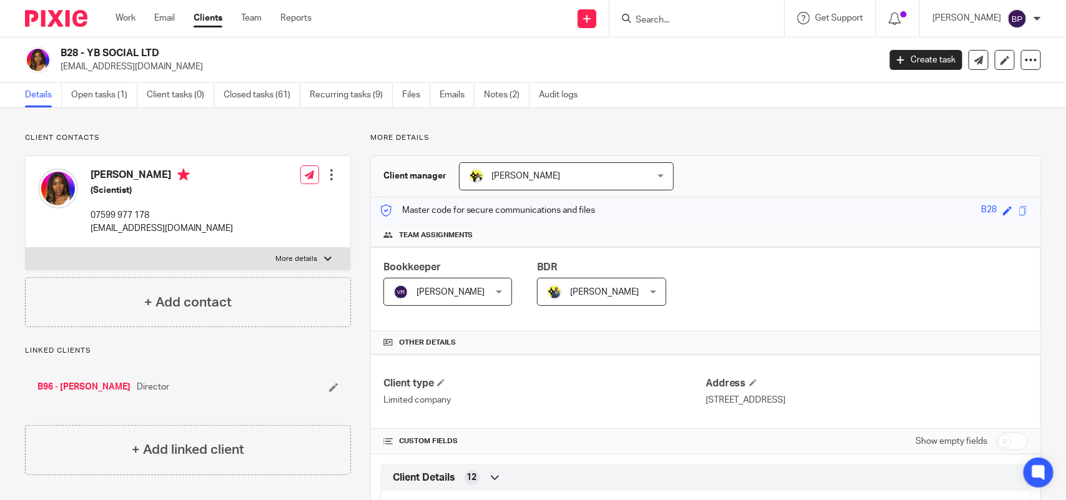
drag, startPoint x: 645, startPoint y: 25, endPoint x: 666, endPoint y: 17, distance: 21.9
click at [646, 25] on input "Search" at bounding box center [690, 20] width 112 height 11
click at [666, 17] on input "Search" at bounding box center [690, 20] width 112 height 11
paste input "[PERSON_NAME] LTD"
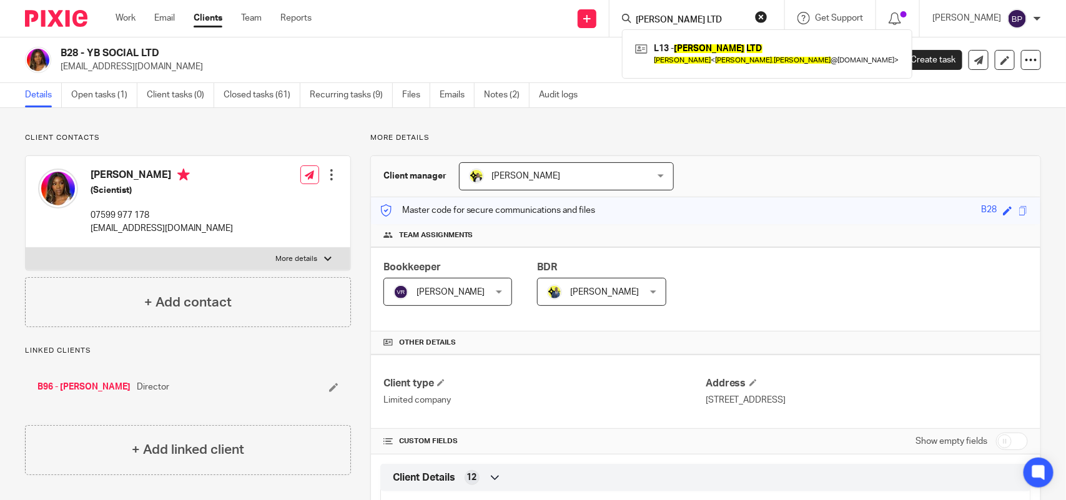
type input "[PERSON_NAME] LTD"
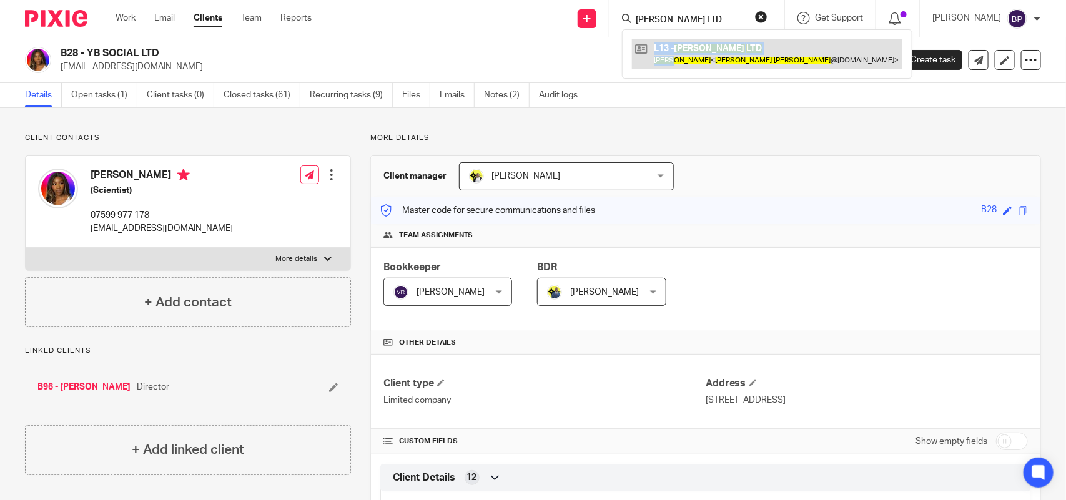
click at [678, 67] on div "L13 - [PERSON_NAME] LTD [PERSON_NAME] < [PERSON_NAME].[PERSON_NAME] @[DOMAIN_NA…" at bounding box center [767, 53] width 290 height 49
click at [679, 66] on link at bounding box center [767, 53] width 270 height 29
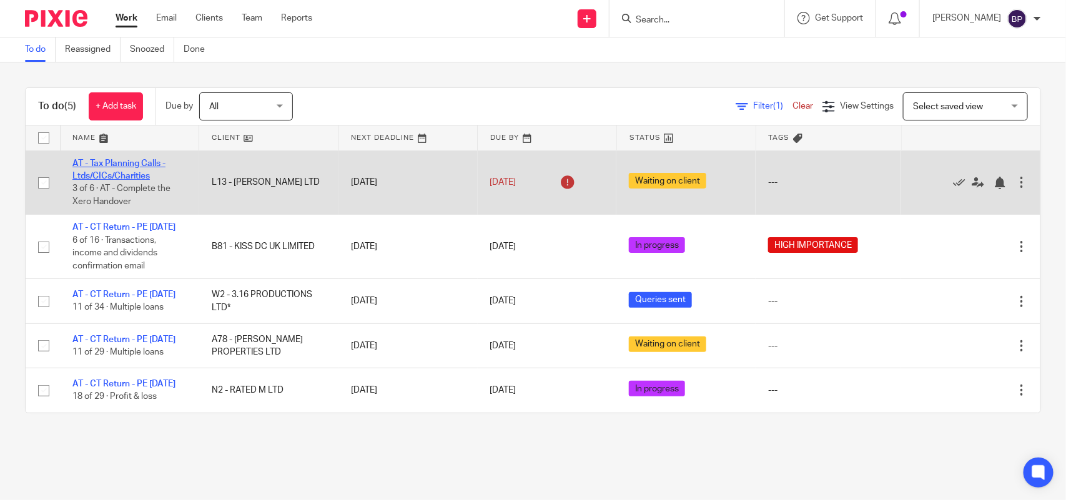
click at [141, 166] on link "AT - Tax Planning Calls - Ltds/CICs/Charities" at bounding box center [118, 169] width 93 height 21
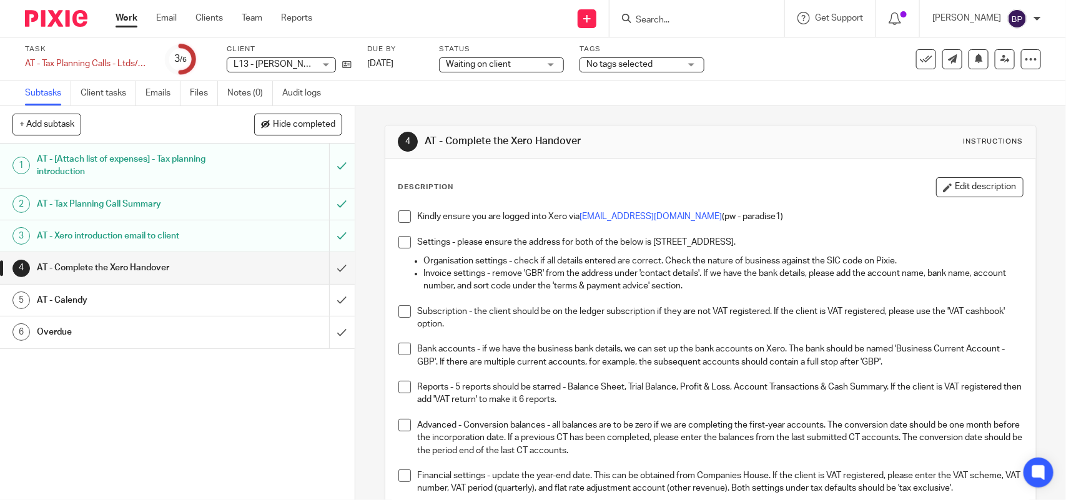
click at [401, 214] on span at bounding box center [404, 216] width 12 height 12
click at [400, 245] on span at bounding box center [404, 242] width 12 height 12
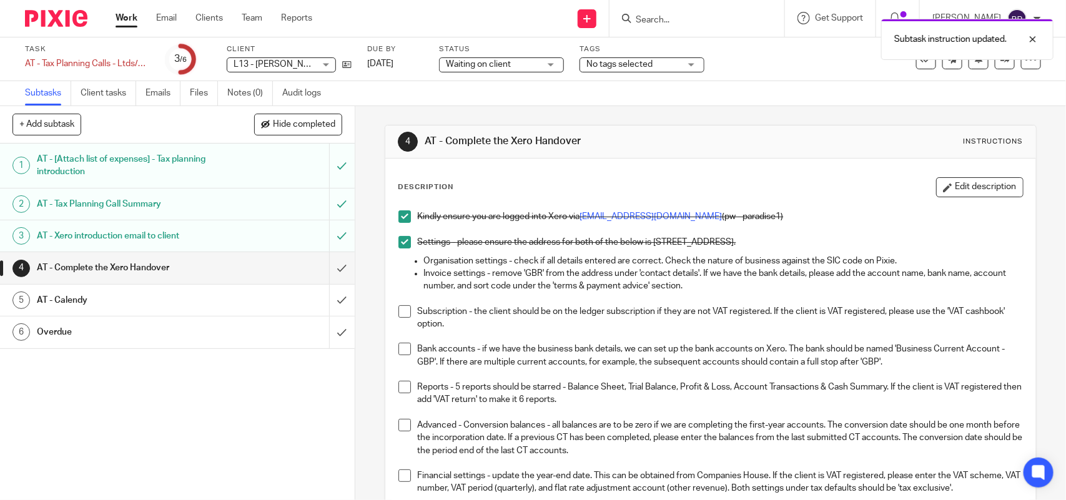
click at [400, 311] on span at bounding box center [404, 311] width 12 height 12
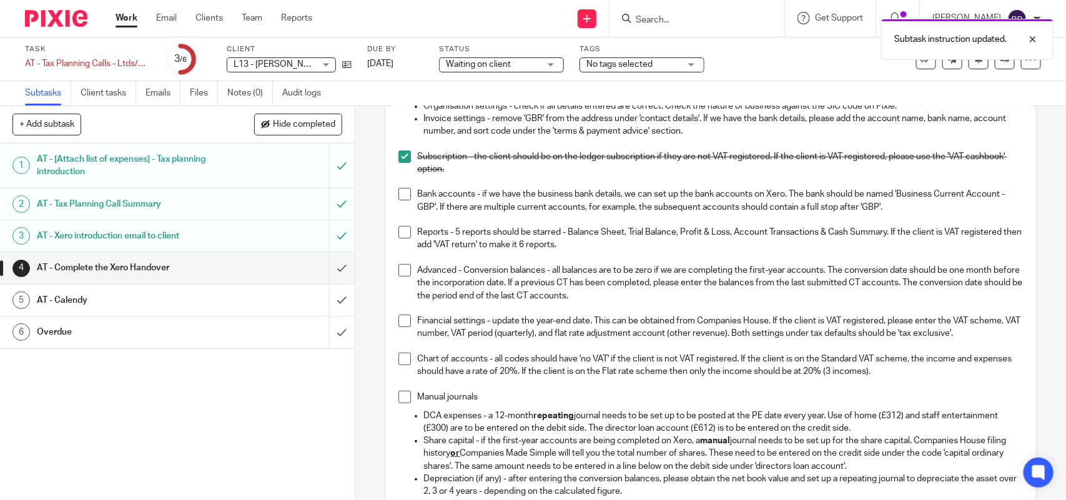
scroll to position [156, 0]
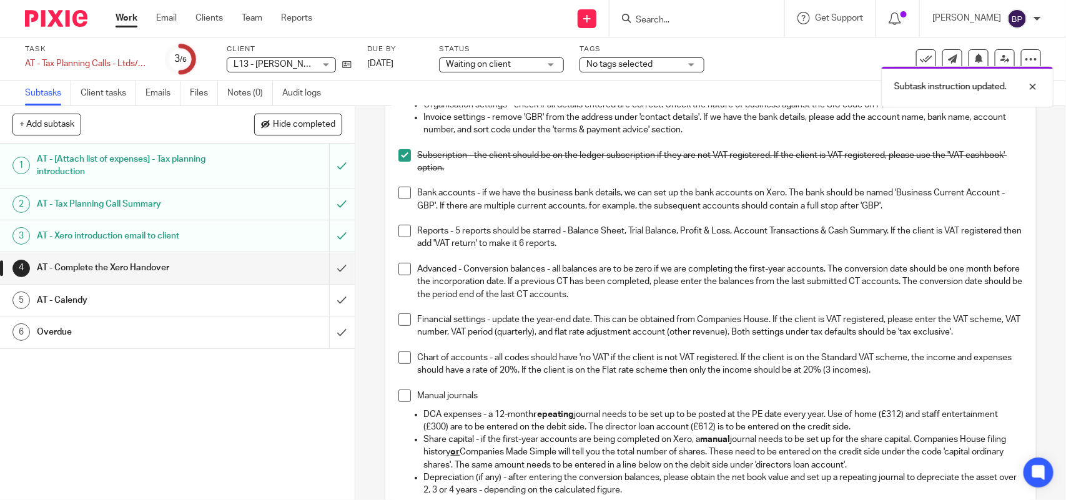
click at [400, 192] on span at bounding box center [404, 193] width 12 height 12
click at [402, 230] on span at bounding box center [404, 231] width 12 height 12
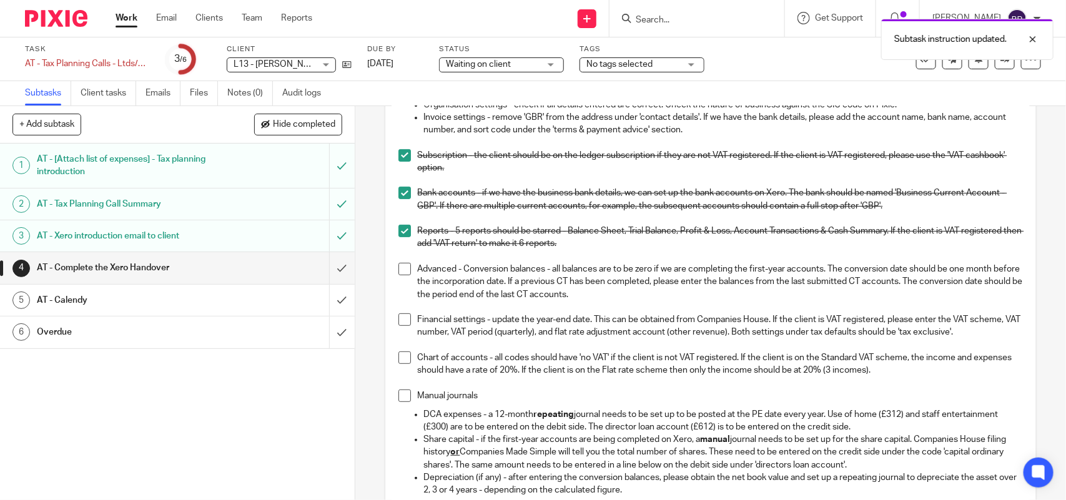
click at [404, 269] on span at bounding box center [404, 269] width 12 height 12
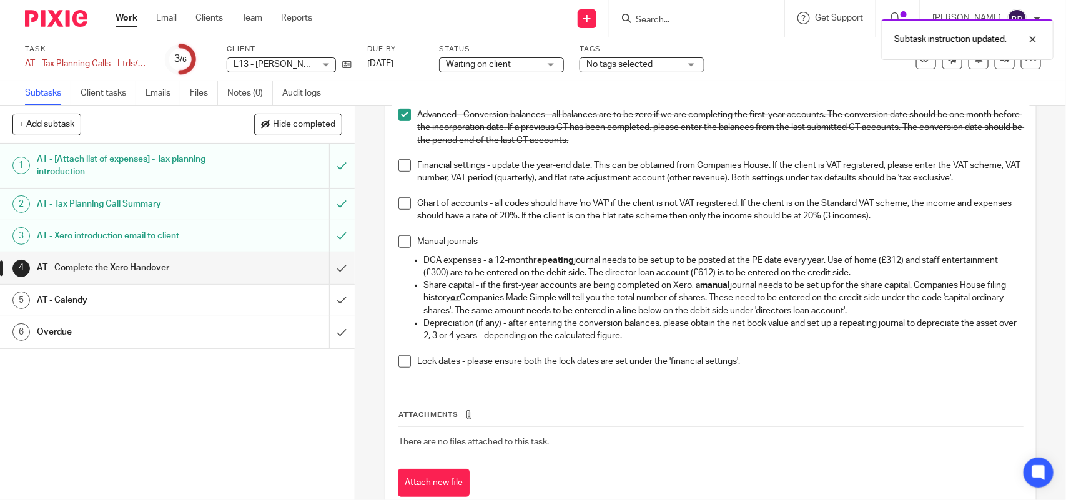
scroll to position [312, 0]
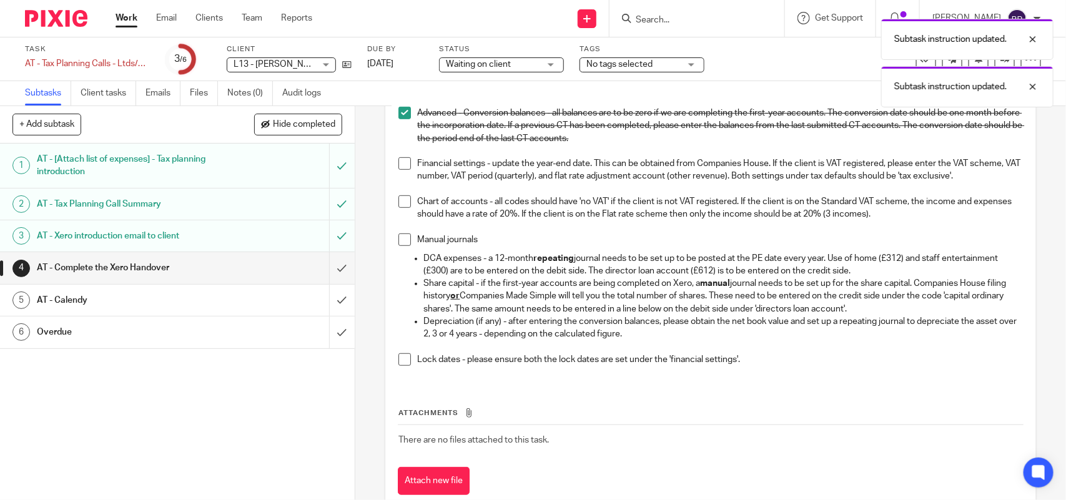
click at [402, 164] on span at bounding box center [404, 163] width 12 height 12
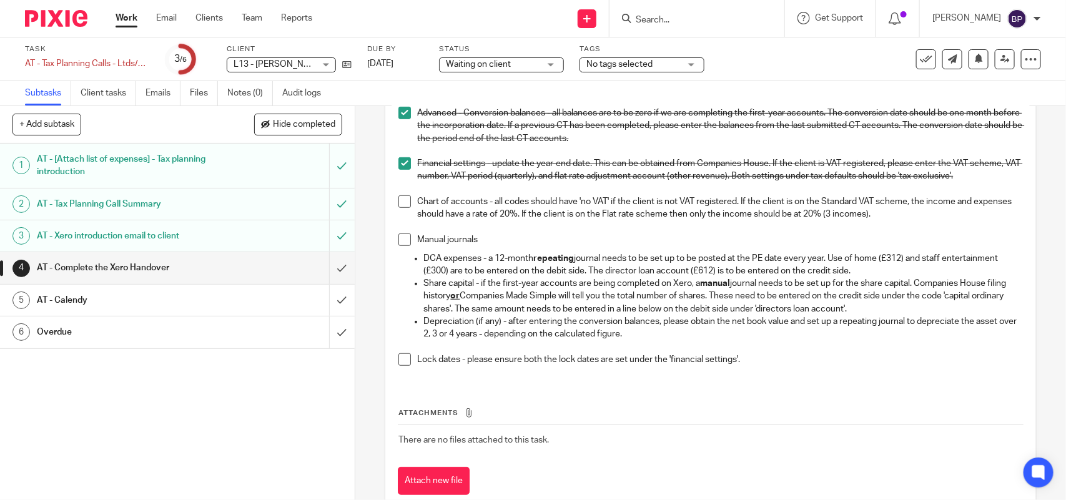
click at [402, 208] on span at bounding box center [404, 201] width 12 height 12
click at [402, 246] on span at bounding box center [404, 240] width 12 height 12
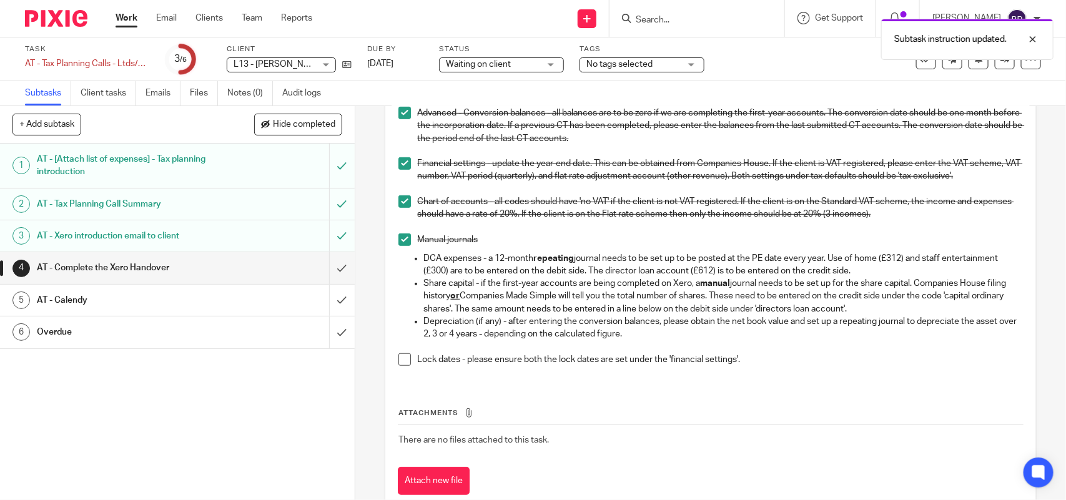
click at [403, 366] on span at bounding box center [404, 359] width 12 height 12
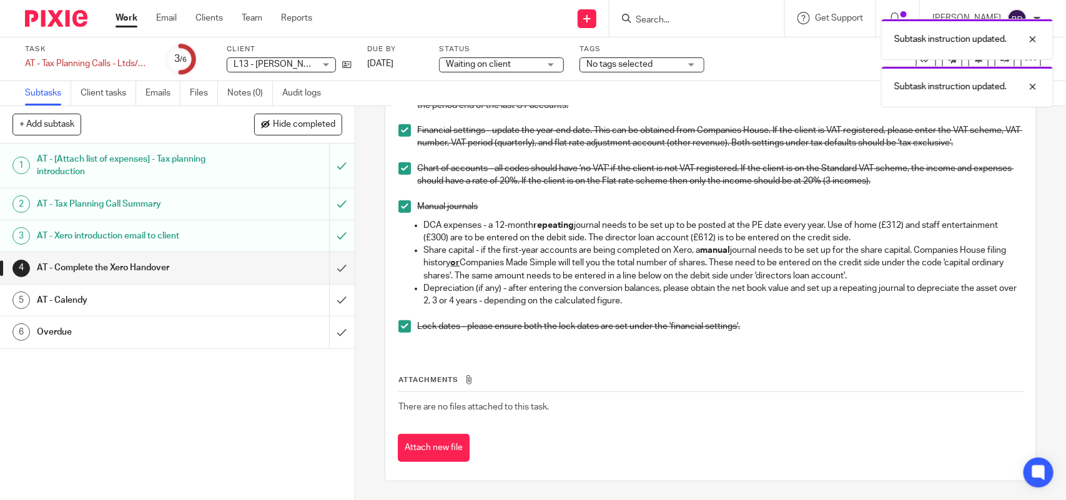
scroll to position [359, 0]
click at [322, 267] on input "submit" at bounding box center [177, 267] width 355 height 31
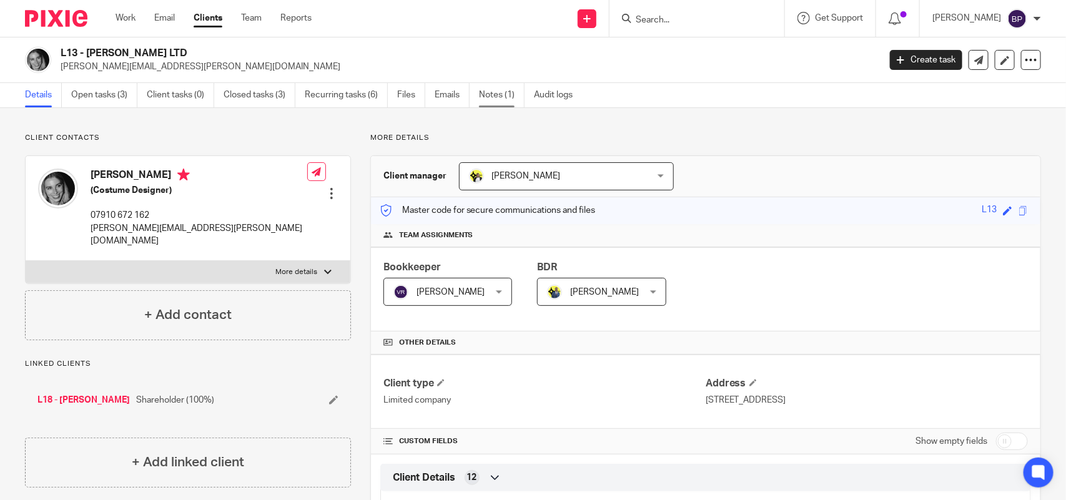
click at [506, 100] on link "Notes (1)" at bounding box center [502, 95] width 46 height 24
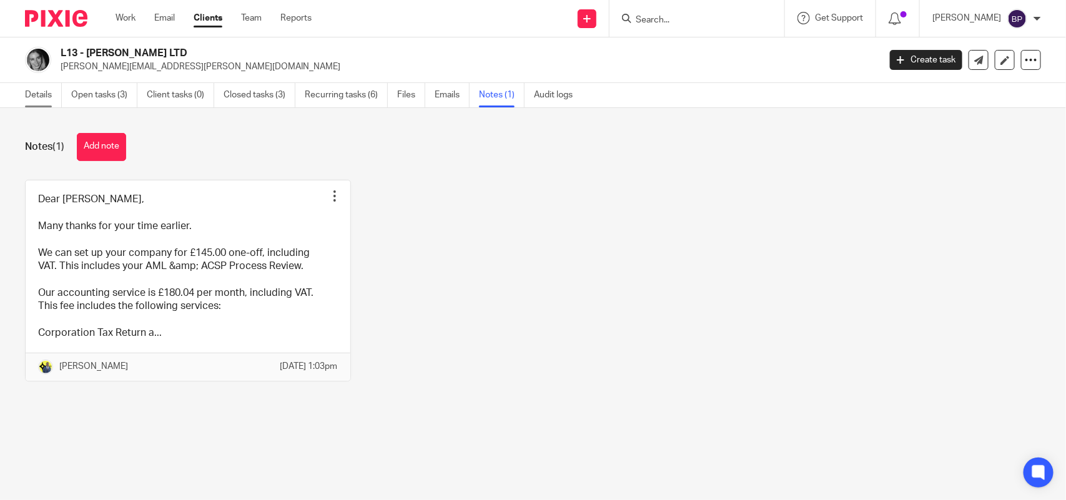
click at [41, 96] on link "Details" at bounding box center [43, 95] width 37 height 24
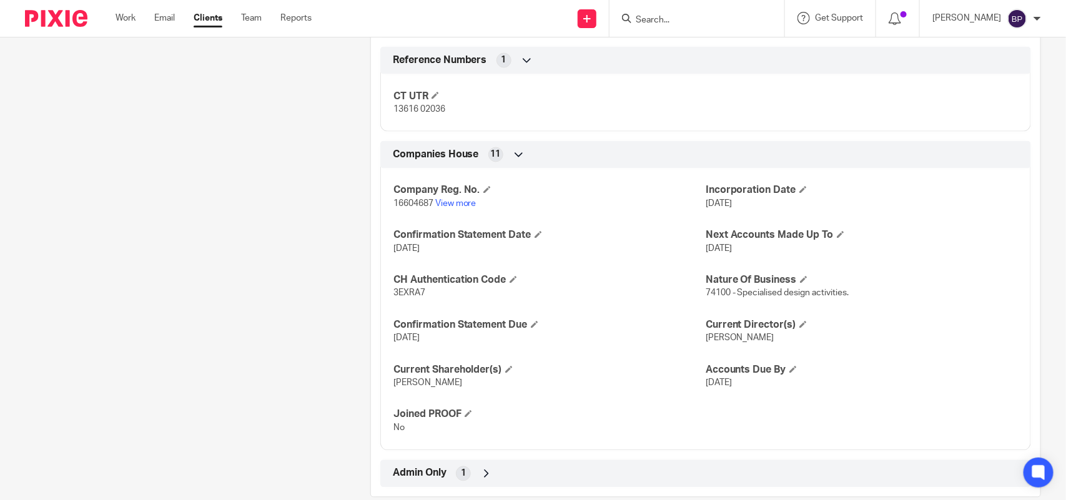
scroll to position [937, 0]
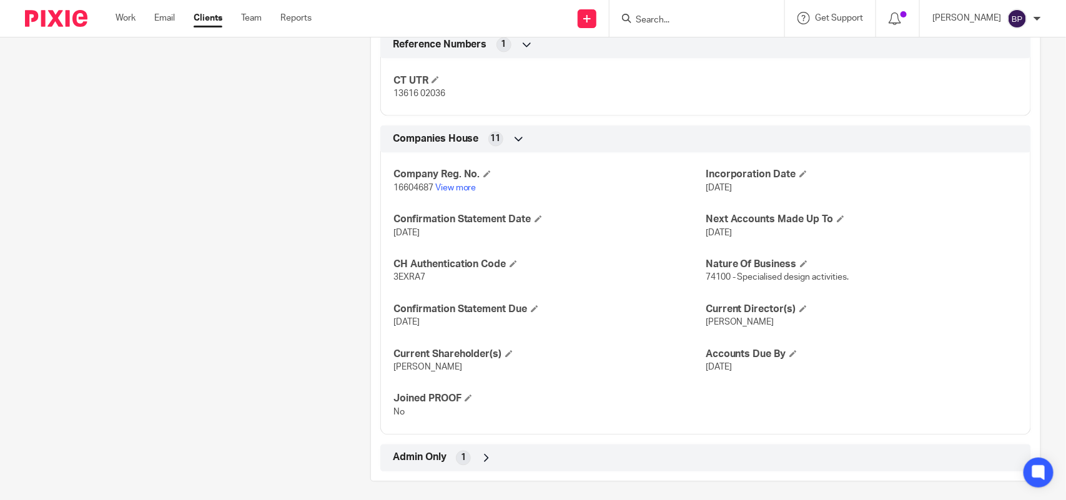
click at [634, 114] on div "CT UTR 13616 02036" at bounding box center [705, 82] width 651 height 67
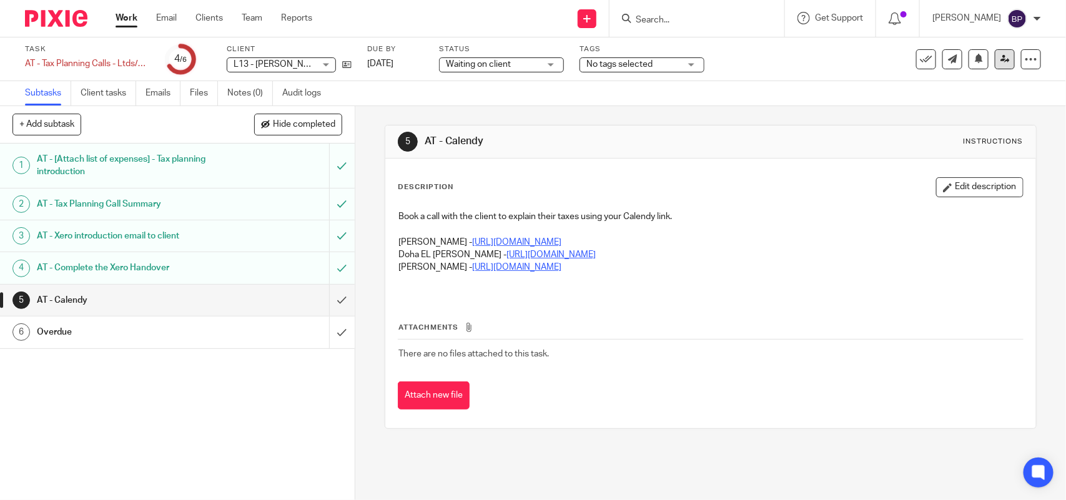
click at [995, 64] on link at bounding box center [1005, 59] width 20 height 20
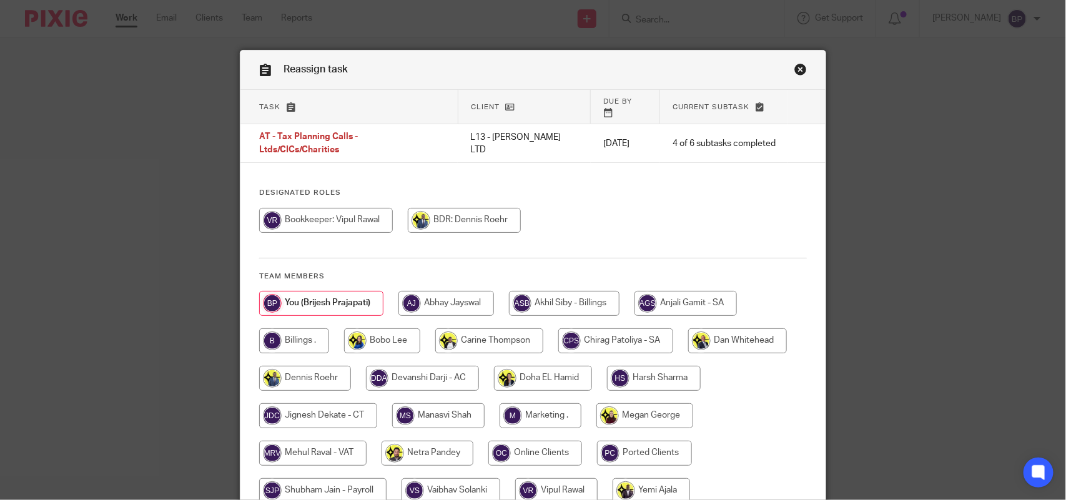
scroll to position [78, 0]
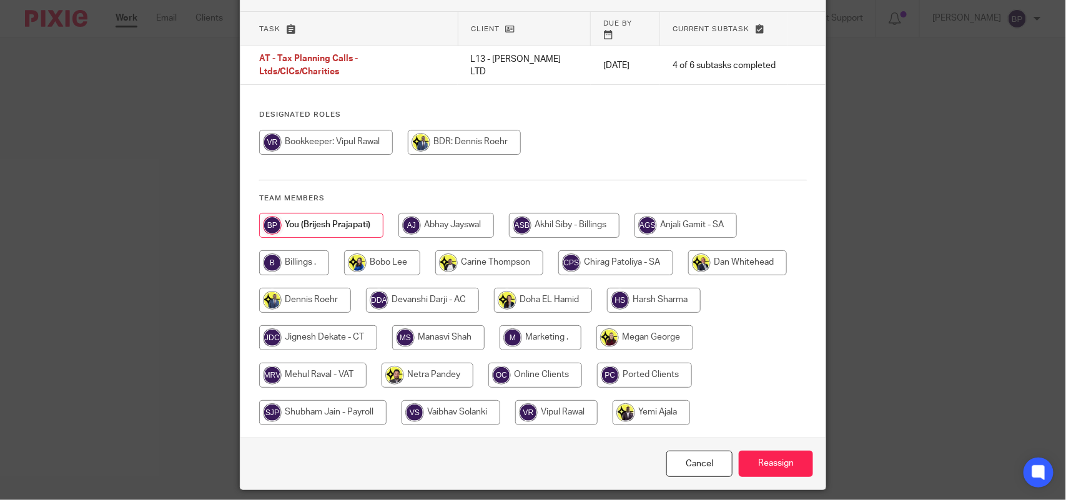
click at [488, 253] on input "radio" at bounding box center [489, 262] width 108 height 25
radio input "true"
drag, startPoint x: 762, startPoint y: 442, endPoint x: 801, endPoint y: 300, distance: 147.7
click at [763, 439] on div "Cancel Reassign" at bounding box center [532, 464] width 585 height 52
click at [771, 453] on input "Reassign" at bounding box center [776, 464] width 74 height 27
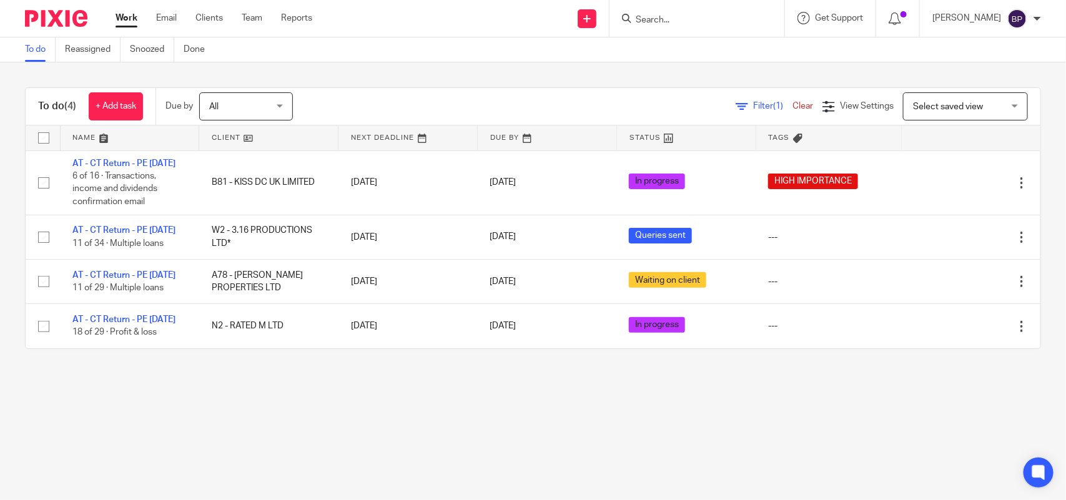
click at [36, 46] on link "To do" at bounding box center [40, 49] width 31 height 24
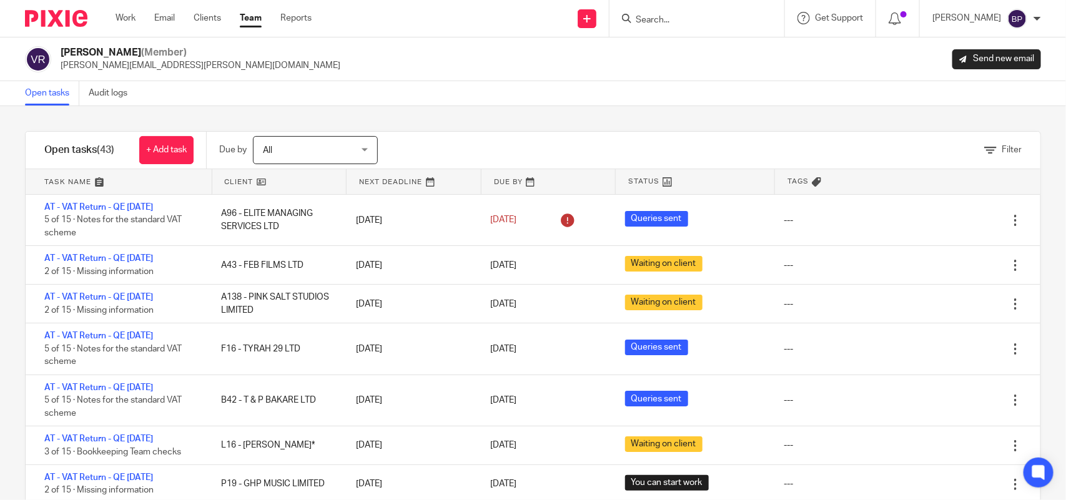
click at [698, 102] on div "Open tasks Audit logs" at bounding box center [533, 93] width 1066 height 25
click at [227, 97] on div "Open tasks Audit logs" at bounding box center [533, 93] width 1066 height 25
click at [39, 83] on link "Open tasks" at bounding box center [52, 93] width 54 height 24
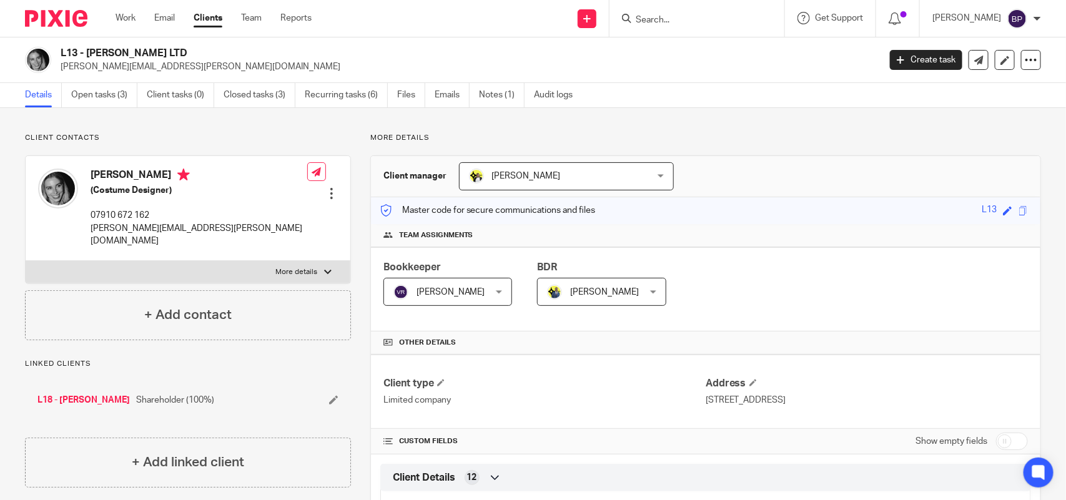
scroll to position [937, 0]
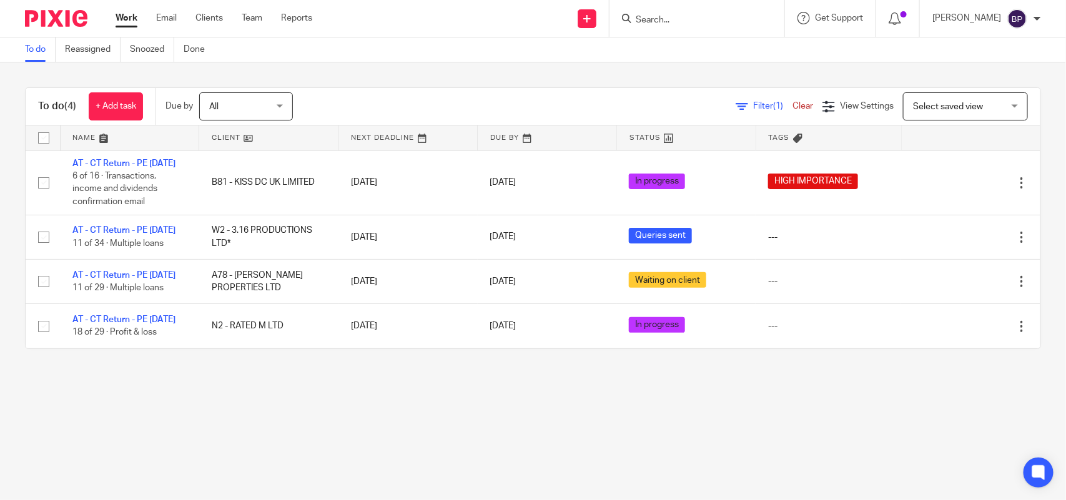
click at [659, 72] on div "To do (4) + Add task Due by All All Today Tomorrow This week Next week This mon…" at bounding box center [533, 218] width 1066 height 312
click at [523, 74] on div "To do (4) + Add task Due by All All Today Tomorrow This week Next week This mon…" at bounding box center [533, 218] width 1066 height 312
click at [519, 71] on div "To do (4) + Add task Due by All All Today Tomorrow This week Next week This mon…" at bounding box center [533, 218] width 1066 height 312
click at [653, 58] on div "To do Reassigned Snoozed Done" at bounding box center [533, 49] width 1066 height 25
click at [650, 72] on div "To do (4) + Add task Due by All All Today Tomorrow This week Next week This mon…" at bounding box center [533, 218] width 1066 height 312
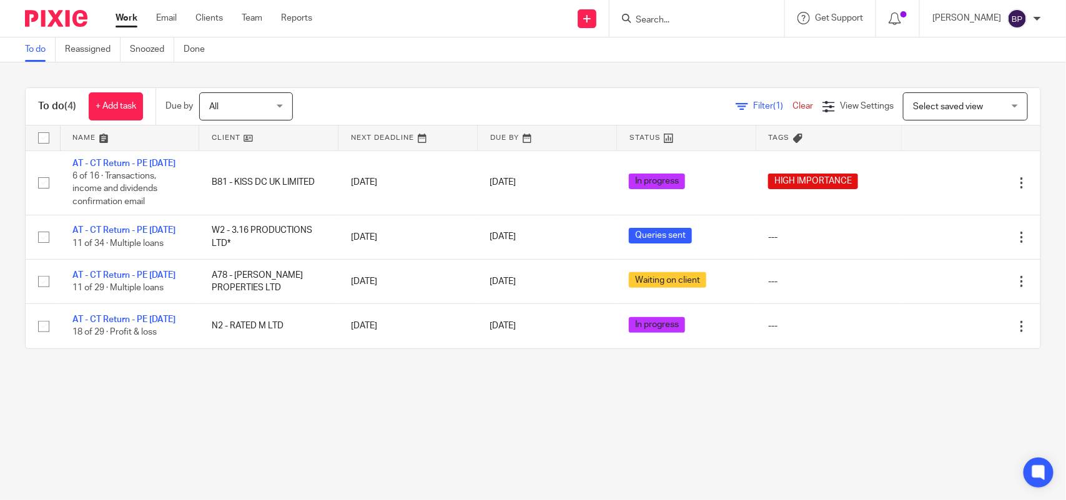
click at [601, 75] on div "To do (4) + Add task Due by All All Today Tomorrow This week Next week This mon…" at bounding box center [533, 218] width 1066 height 312
click at [44, 56] on link "To do" at bounding box center [40, 49] width 31 height 24
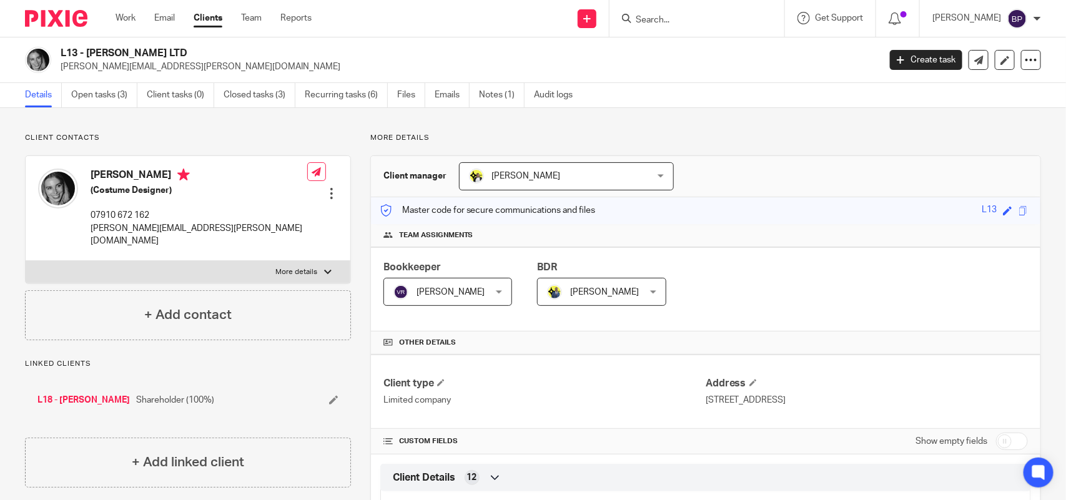
click at [716, 22] on input "Search" at bounding box center [690, 20] width 112 height 11
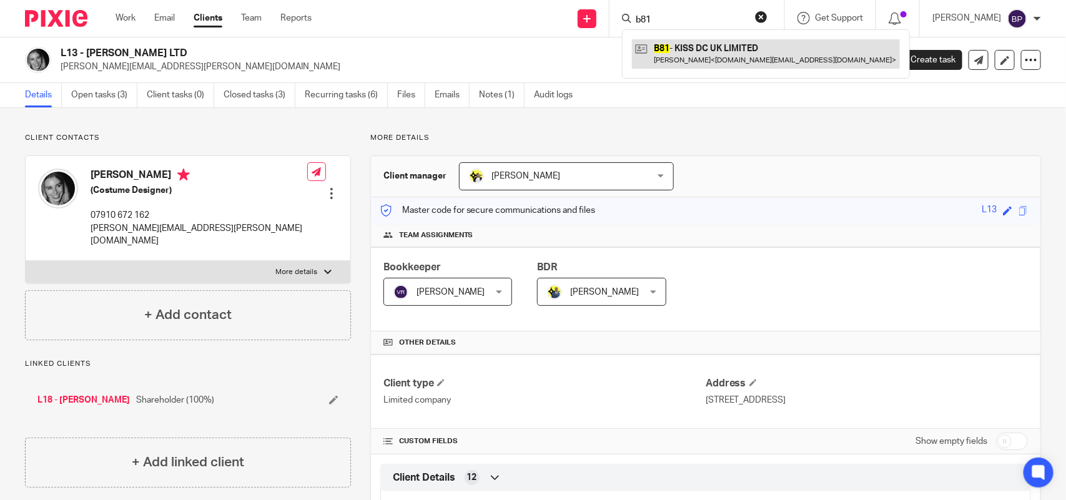
type input "b81"
click at [736, 58] on link at bounding box center [766, 53] width 268 height 29
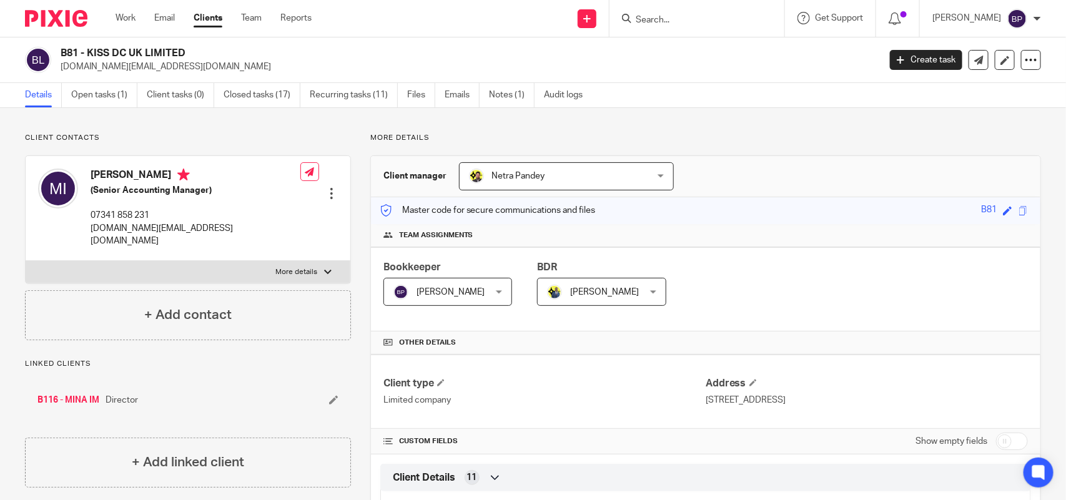
drag, startPoint x: 712, startPoint y: 116, endPoint x: 781, endPoint y: 152, distance: 78.2
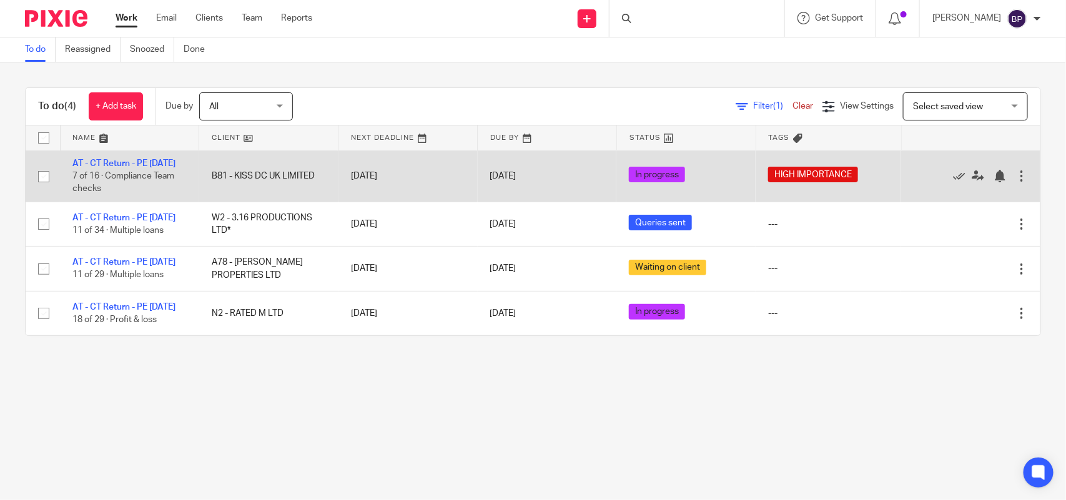
click at [153, 153] on td "AT - CT Return - PE [DATE] 7 of 16 · Compliance Team checks" at bounding box center [129, 176] width 139 height 51
click at [160, 166] on link "AT - CT Return - PE [DATE]" at bounding box center [123, 163] width 103 height 9
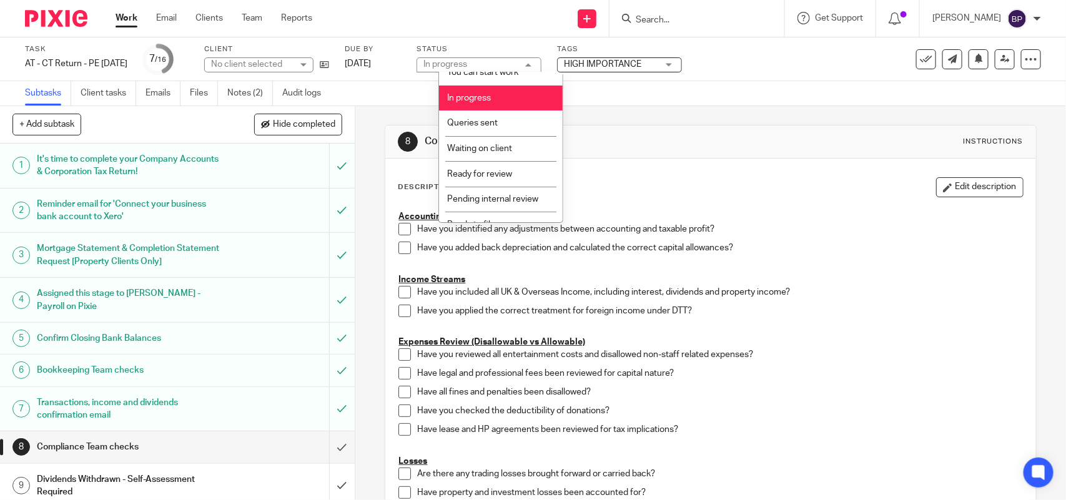
scroll to position [51, 0]
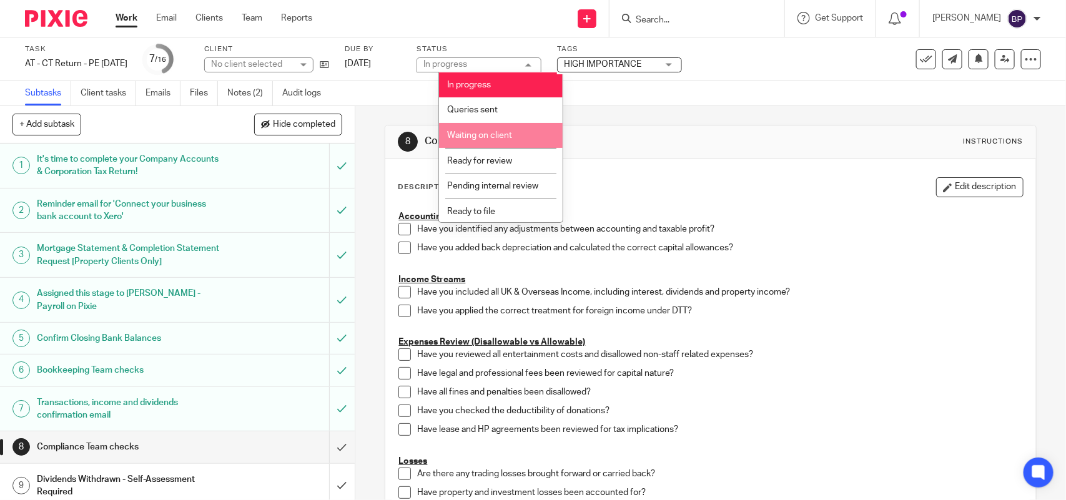
click at [500, 135] on span "Waiting on client" at bounding box center [479, 135] width 65 height 9
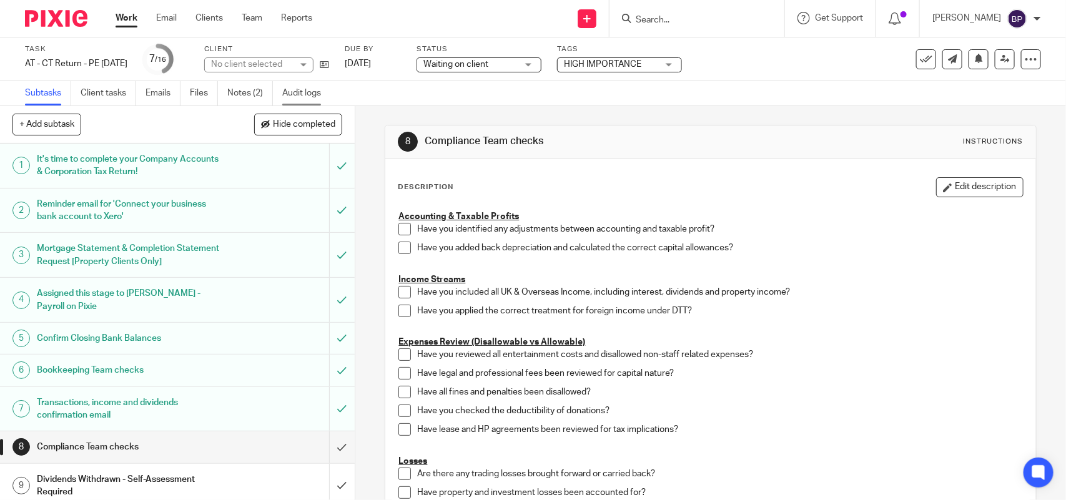
click at [304, 91] on link "Audit logs" at bounding box center [306, 93] width 48 height 24
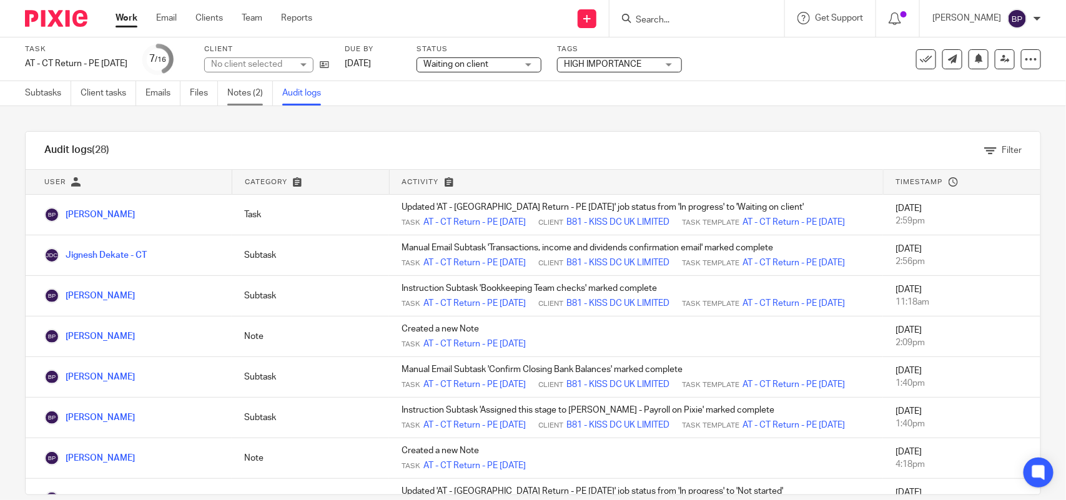
click at [242, 91] on link "Notes (2)" at bounding box center [250, 93] width 46 height 24
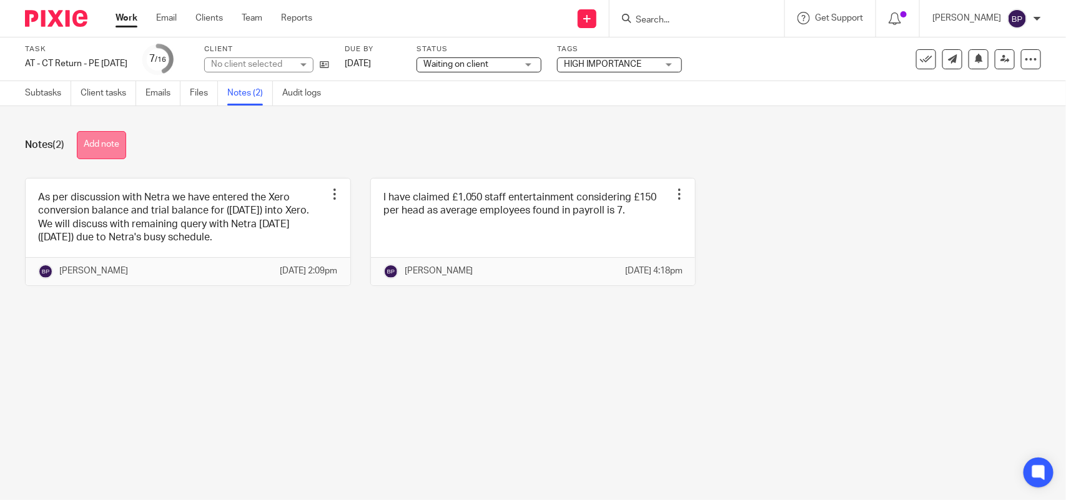
click at [119, 141] on button "Add note" at bounding box center [101, 145] width 49 height 28
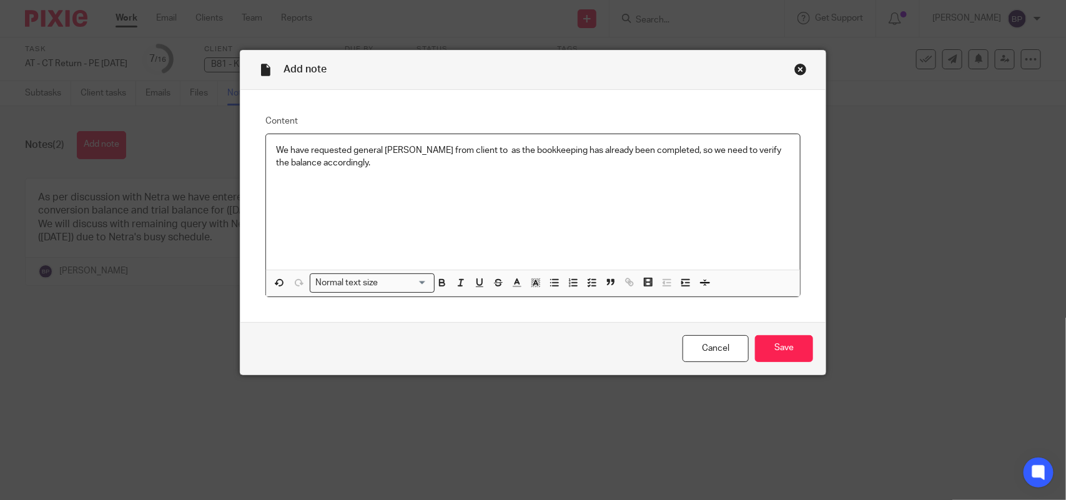
click at [276, 152] on p "We have requested general ledger from client to as the bookkeeping has already …" at bounding box center [533, 157] width 514 height 26
click at [589, 286] on icon "button" at bounding box center [591, 282] width 11 height 11
drag, startPoint x: 792, startPoint y: 342, endPoint x: 601, endPoint y: 176, distance: 253.2
click at [790, 342] on input "Save" at bounding box center [784, 348] width 58 height 27
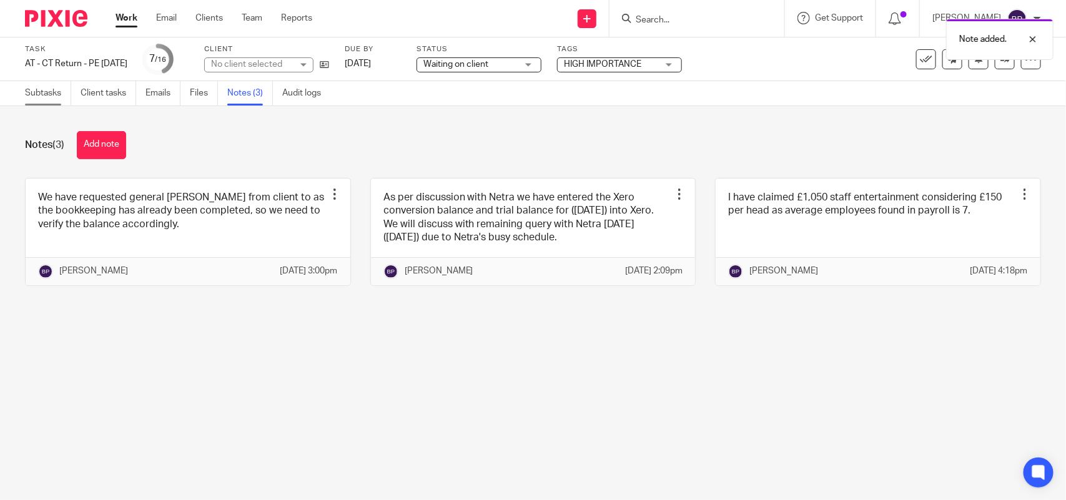
click at [42, 97] on link "Subtasks" at bounding box center [48, 93] width 46 height 24
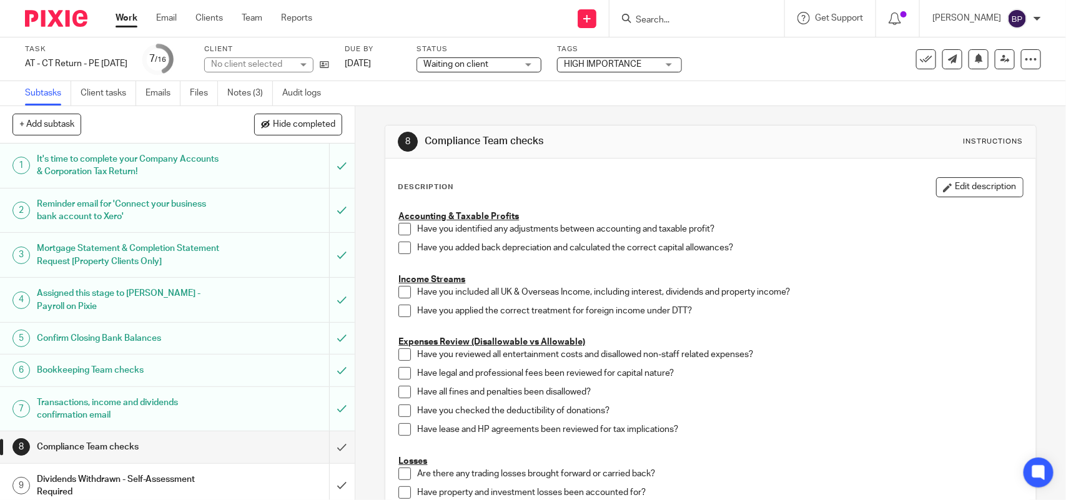
click at [125, 19] on link "Work" at bounding box center [127, 18] width 22 height 12
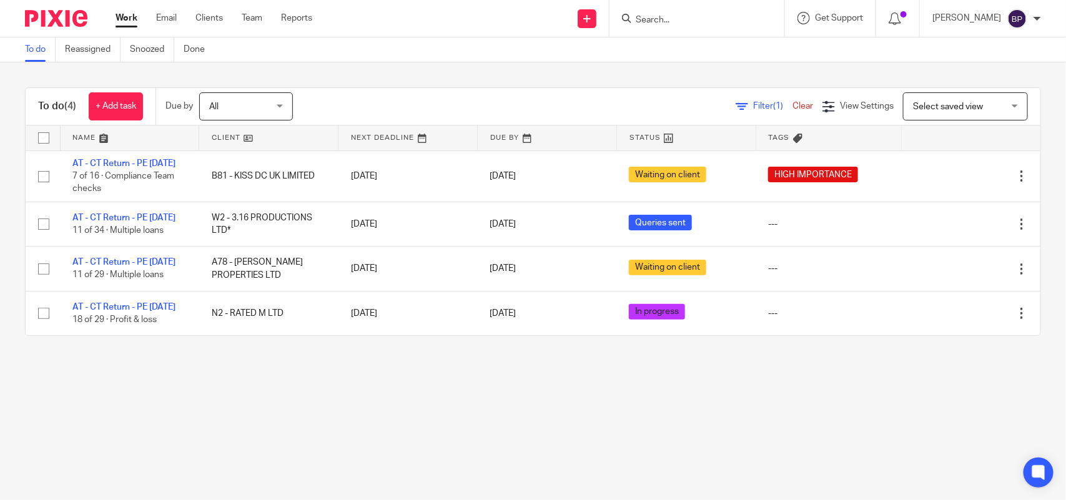
drag, startPoint x: 506, startPoint y: 76, endPoint x: 522, endPoint y: 76, distance: 15.6
click at [510, 76] on div "To do (4) + Add task Due by All All [DATE] [DATE] This week Next week This mont…" at bounding box center [533, 211] width 1066 height 299
click at [570, 70] on div "To do (4) + Add task Due by All All [DATE] [DATE] This week Next week This mont…" at bounding box center [533, 211] width 1066 height 299
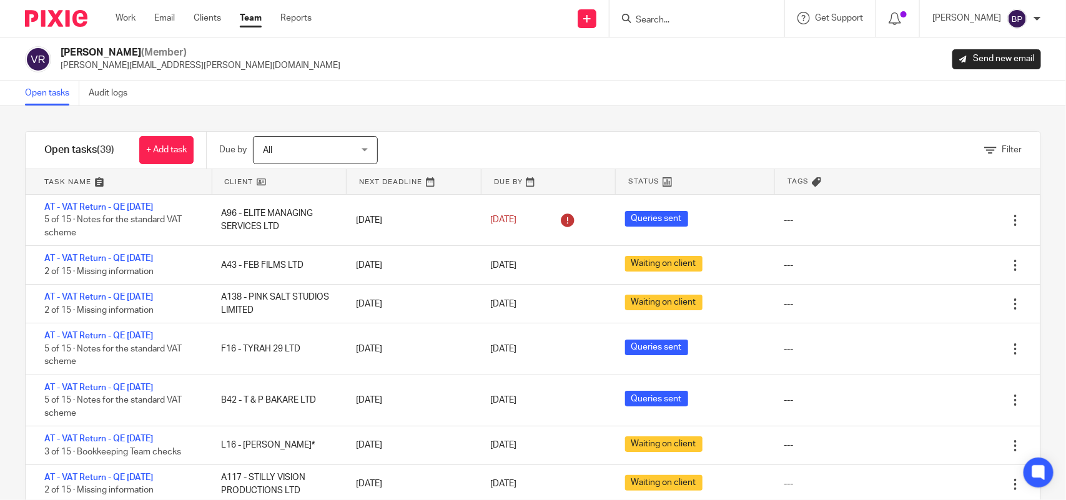
click at [632, 72] on div "Vipul Rawal (Member) vipul.rawal@confiancebizsol.com Send new email" at bounding box center [533, 59] width 1016 height 26
click at [192, 107] on div "Filter tasks Only show tasks matching all of these conditions 1 Client name Is …" at bounding box center [533, 303] width 1066 height 394
click at [675, 121] on div "Filter tasks Only show tasks matching all of these conditions 1 Client name Is …" at bounding box center [533, 303] width 1066 height 394
click at [255, 23] on link "Team" at bounding box center [251, 18] width 22 height 12
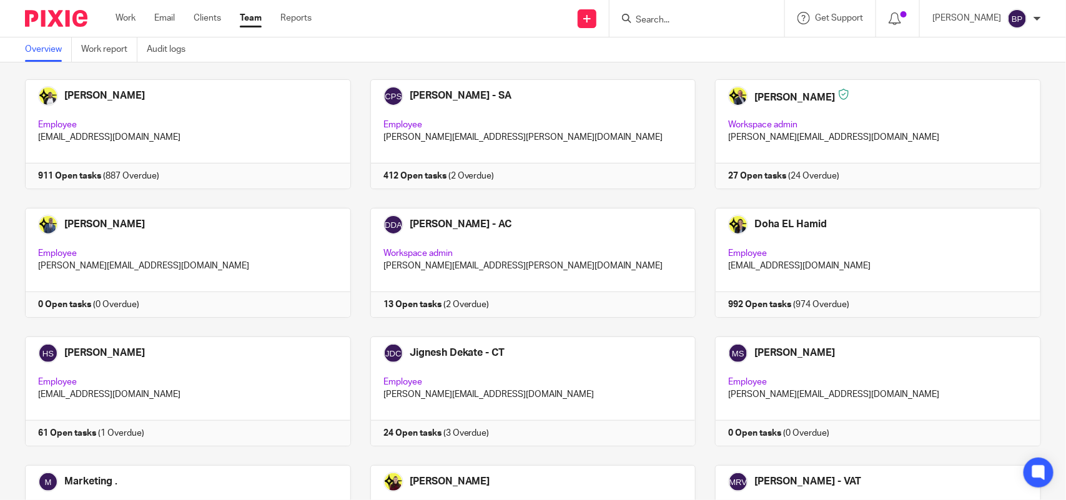
scroll to position [390, 0]
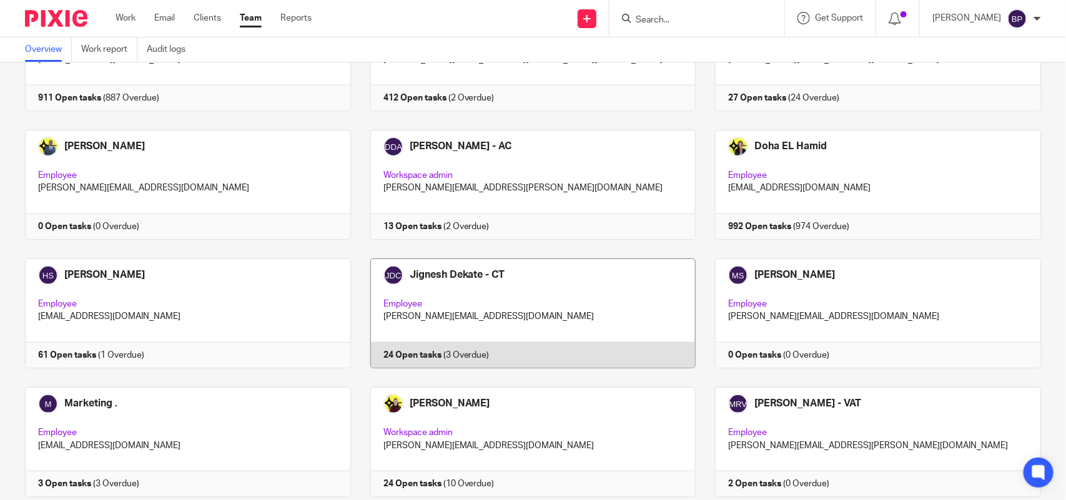
click at [545, 270] on link at bounding box center [523, 314] width 345 height 110
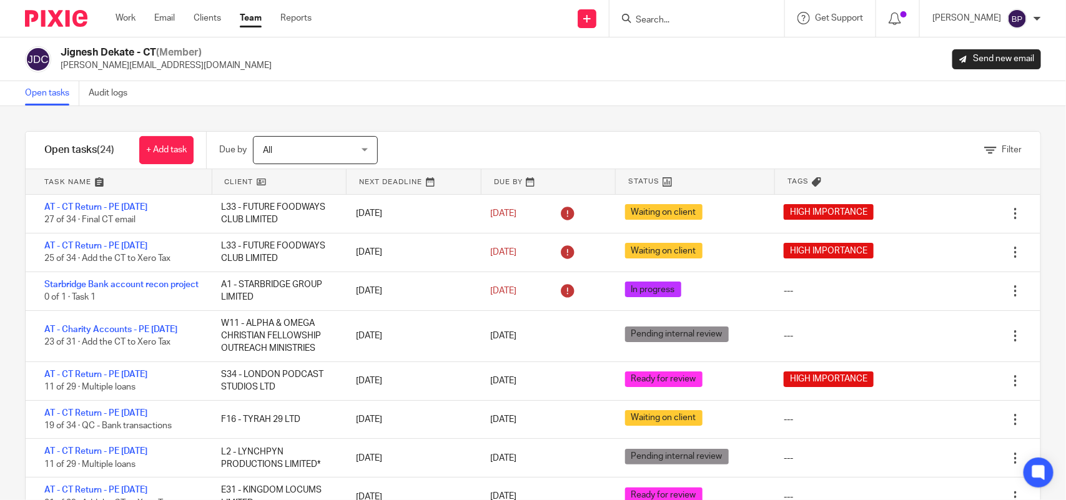
click at [253, 16] on link "Team" at bounding box center [251, 18] width 22 height 12
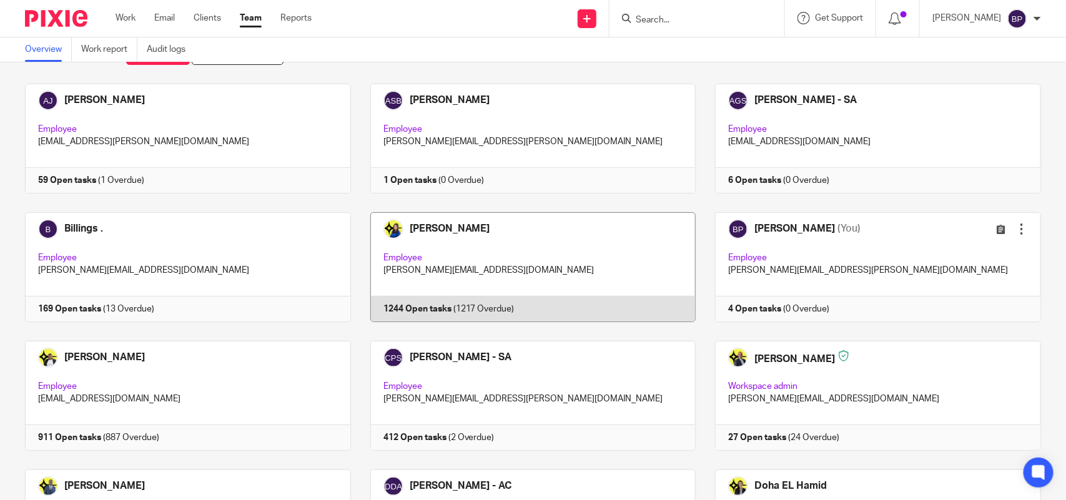
scroll to position [78, 0]
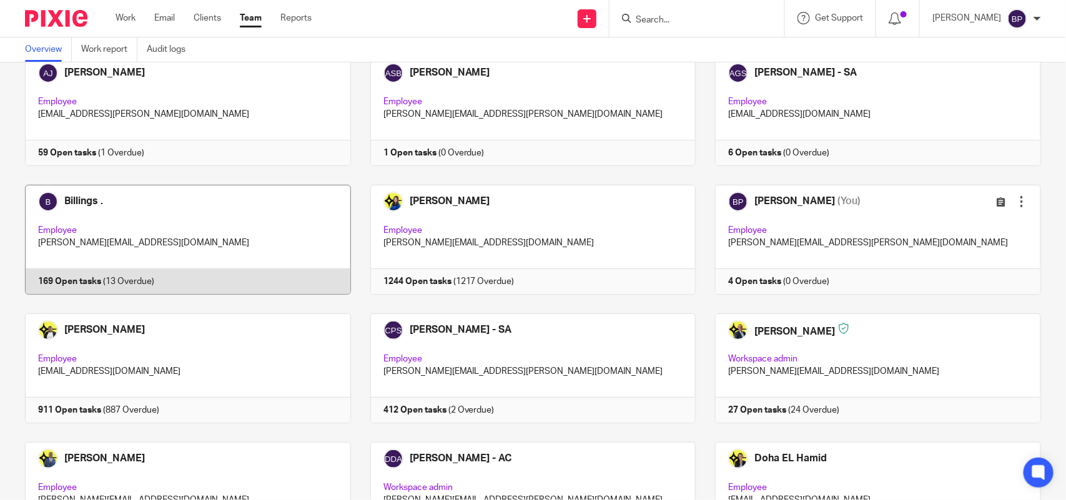
click at [260, 215] on link at bounding box center [178, 240] width 345 height 110
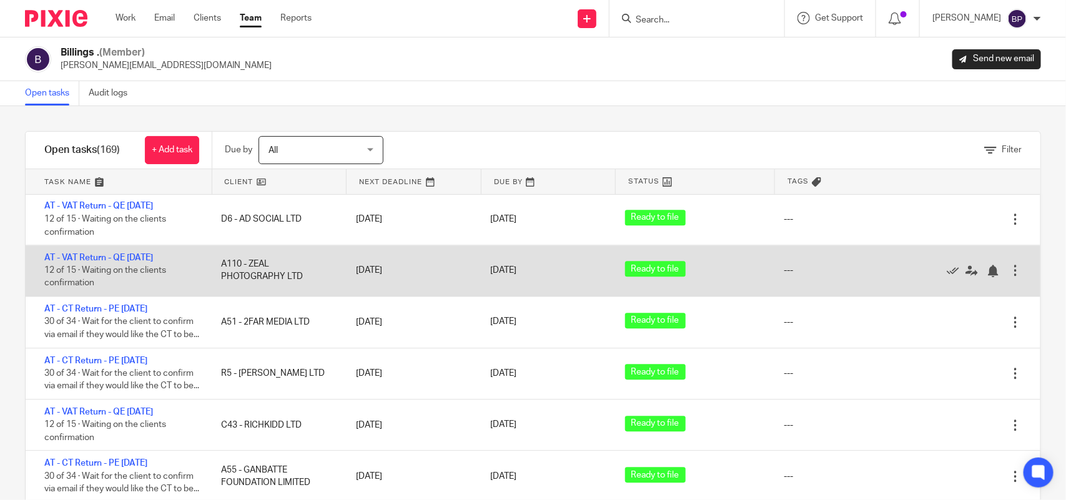
scroll to position [1327, 0]
